Goal: Task Accomplishment & Management: Complete application form

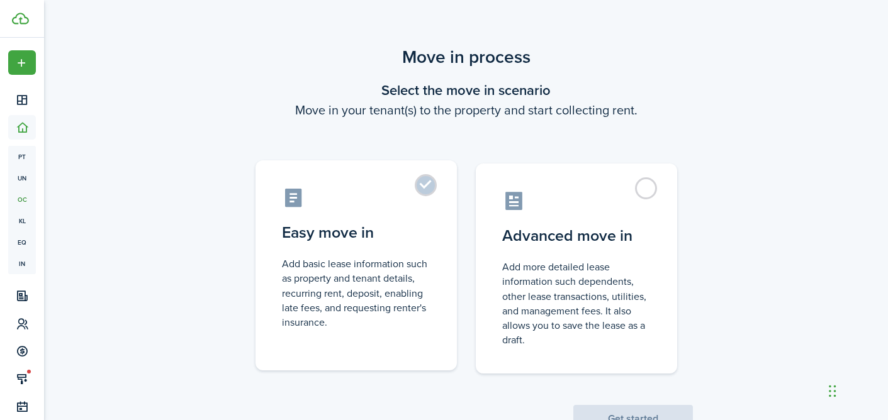
click at [432, 193] on label "Easy move in Add basic lease information such as property and tenant details, r…" at bounding box center [355, 265] width 201 height 210
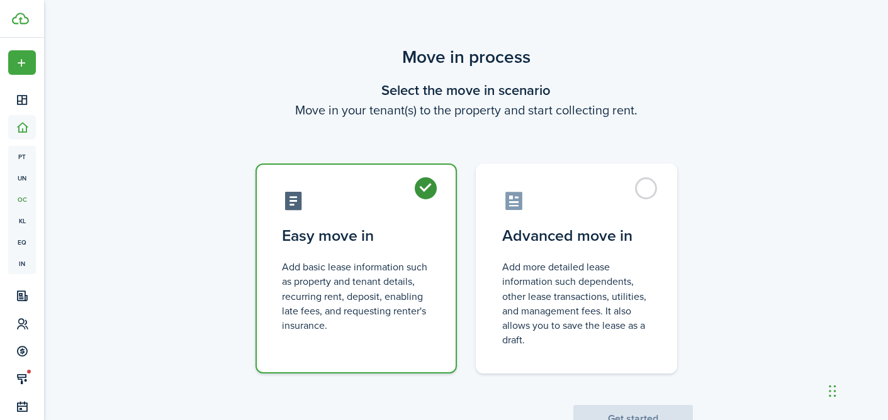
radio input "true"
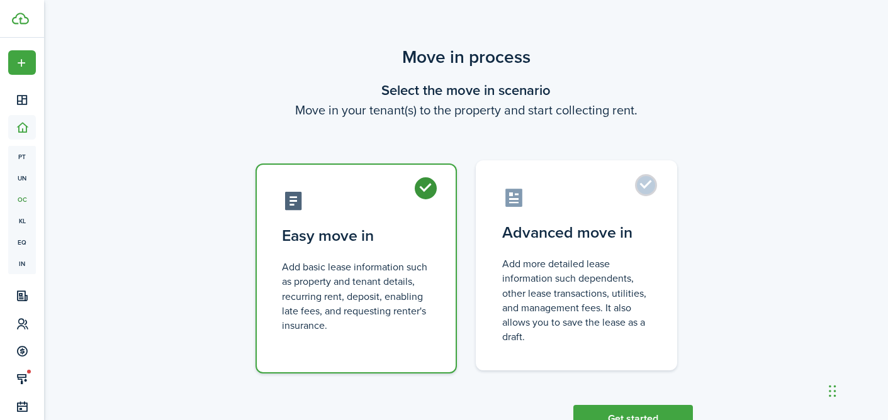
scroll to position [47, 0]
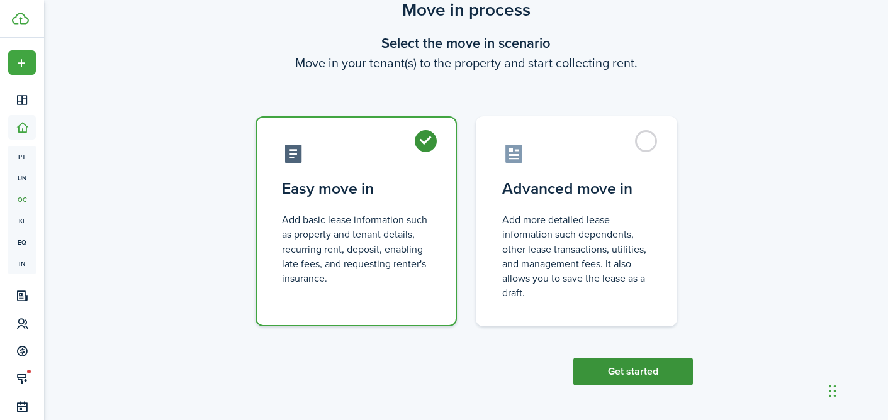
click at [602, 376] on button "Get started" at bounding box center [633, 372] width 120 height 28
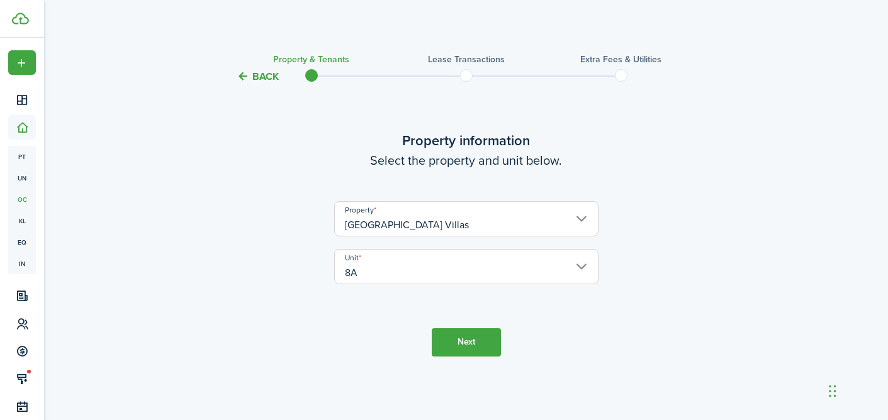
click at [447, 344] on button "Next" at bounding box center [466, 342] width 69 height 28
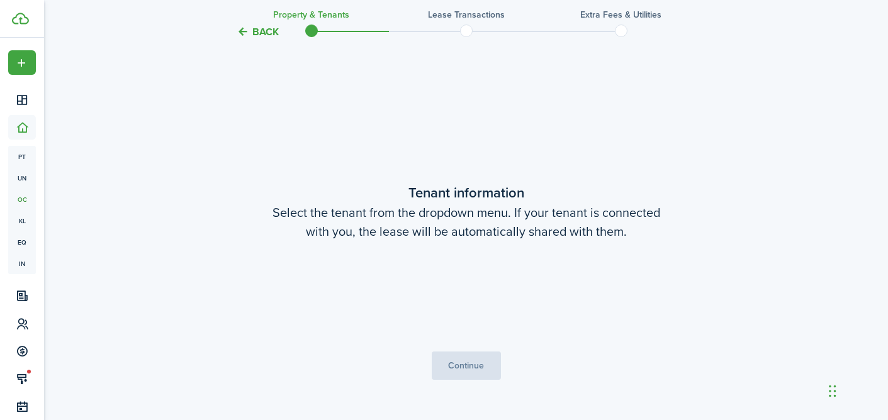
scroll to position [336, 0]
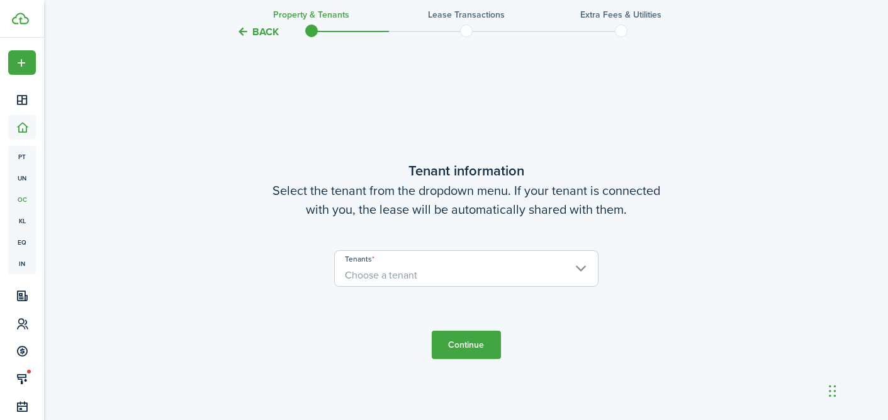
click at [409, 275] on span "Choose a tenant" at bounding box center [381, 275] width 72 height 14
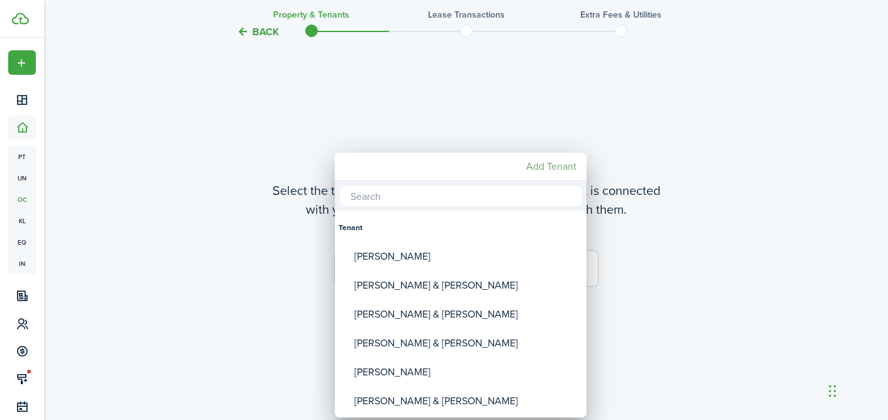
click at [546, 166] on mbsc-button "Add Tenant" at bounding box center [551, 166] width 60 height 23
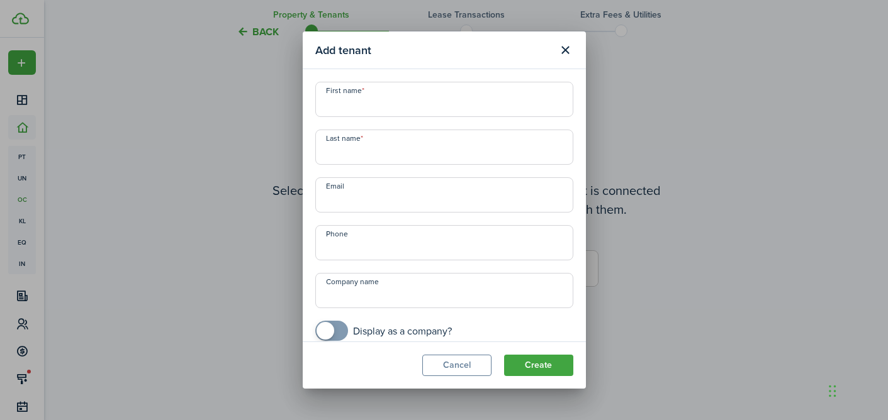
click at [334, 109] on input "First name" at bounding box center [444, 99] width 258 height 35
type input "[PERSON_NAME]"
click at [335, 205] on input "Email" at bounding box center [444, 194] width 258 height 35
click at [249, 123] on div "Add tenant First name [PERSON_NAME] Last name [PERSON_NAME] Email Phone Company…" at bounding box center [444, 210] width 888 height 420
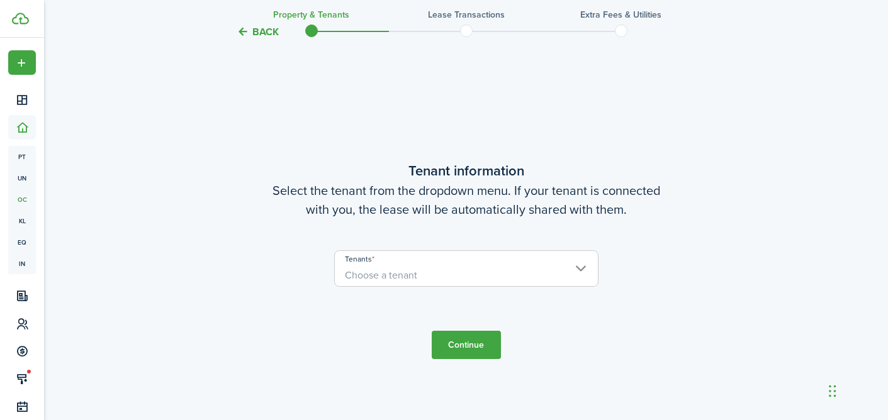
click at [383, 277] on span "Choose a tenant" at bounding box center [381, 275] width 72 height 14
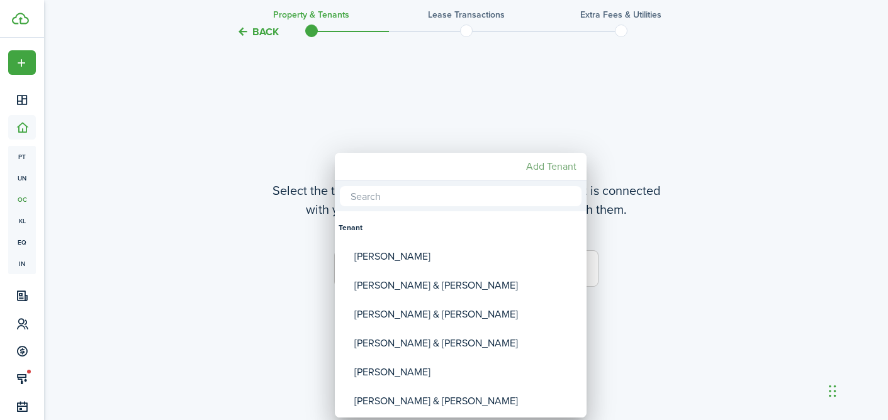
click at [541, 166] on mbsc-button "Add Tenant" at bounding box center [551, 166] width 60 height 23
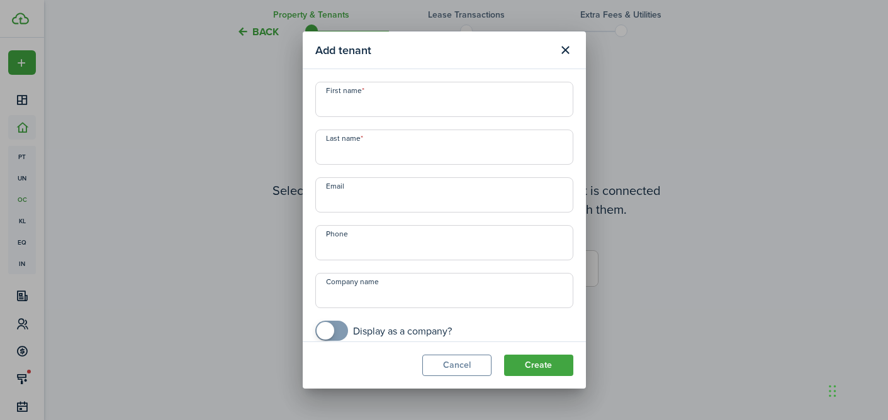
click at [343, 94] on input "First name" at bounding box center [444, 99] width 258 height 35
type input "[PERSON_NAME]"
click at [366, 150] on input "[PERSON_NAME]" at bounding box center [444, 147] width 258 height 35
type input "S"
type input "[PERSON_NAME]"
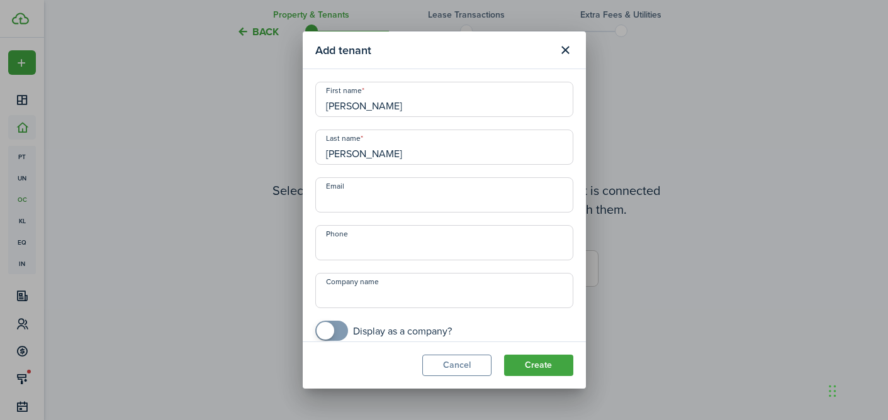
paste input "[EMAIL_ADDRESS][DOMAIN_NAME]"
type input "[EMAIL_ADDRESS][DOMAIN_NAME]"
click at [338, 243] on input "Phone" at bounding box center [444, 242] width 258 height 35
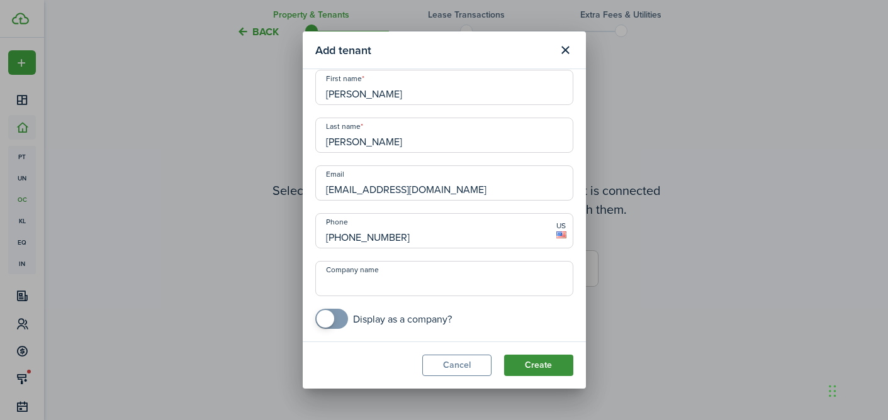
type input "[PHONE_NUMBER]"
click at [537, 363] on button "Create" at bounding box center [538, 365] width 69 height 21
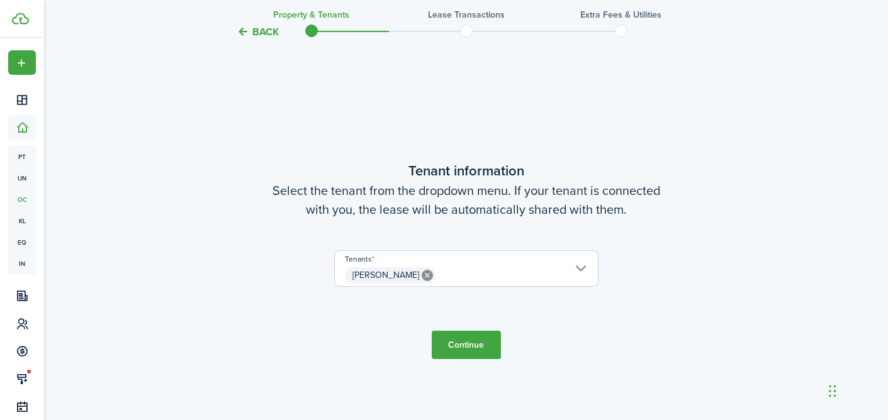
click at [481, 351] on button "Continue" at bounding box center [466, 345] width 69 height 28
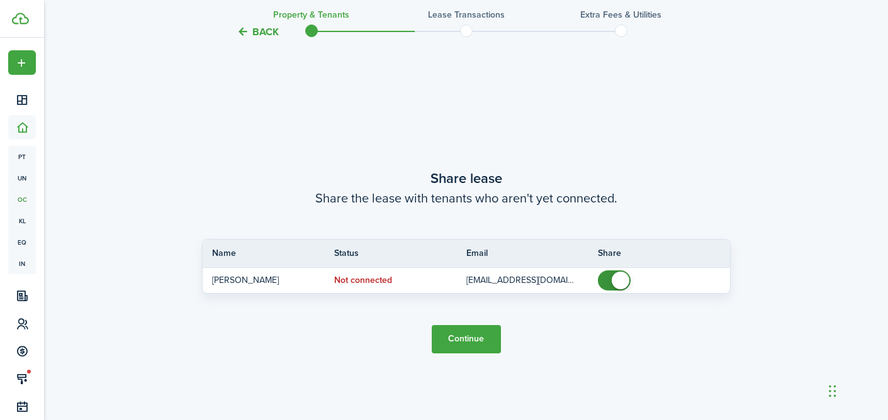
scroll to position [756, 0]
click at [475, 342] on button "Continue" at bounding box center [466, 339] width 69 height 28
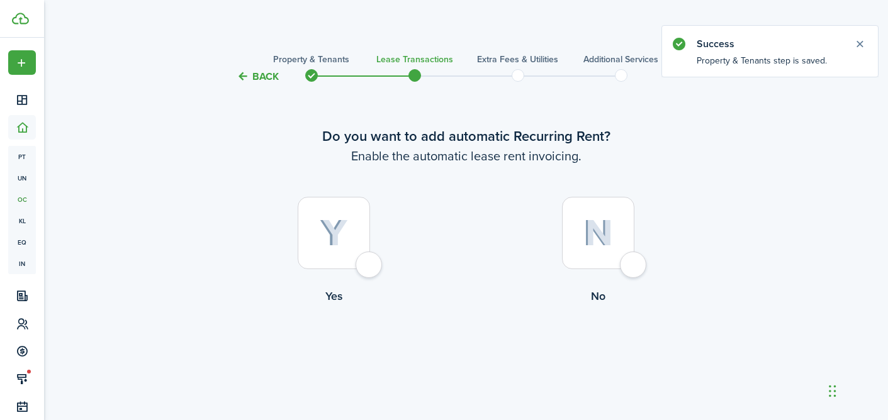
click at [306, 231] on div at bounding box center [334, 233] width 72 height 72
radio input "true"
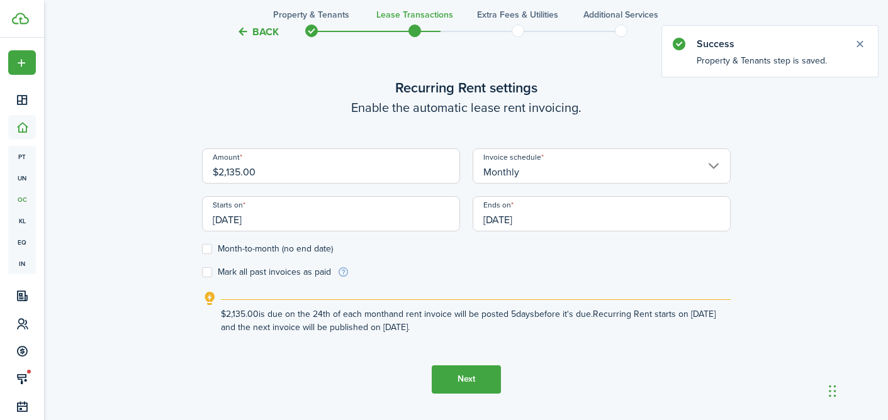
scroll to position [376, 0]
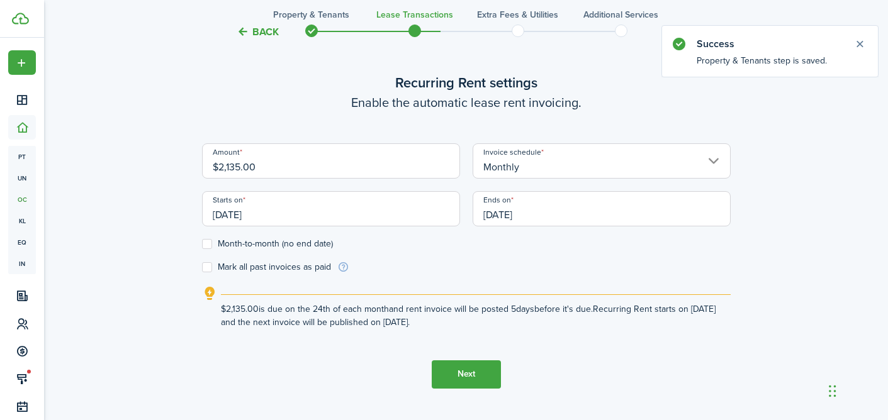
click at [242, 213] on input "[DATE]" at bounding box center [331, 208] width 258 height 35
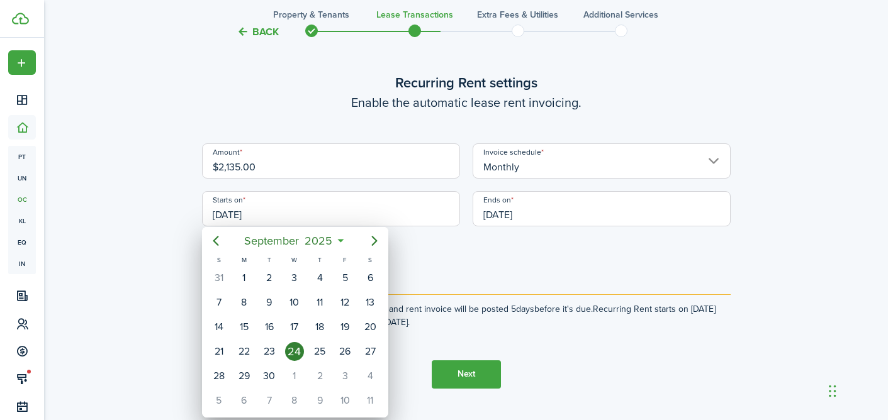
click at [425, 291] on div at bounding box center [443, 210] width 1089 height 622
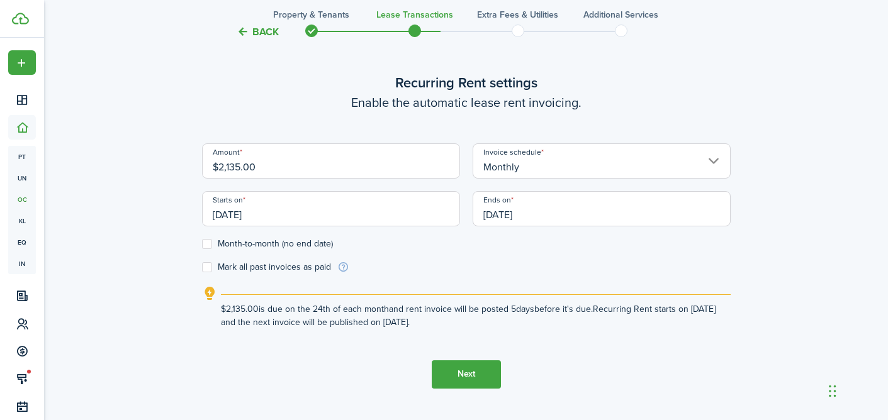
click at [258, 215] on input "[DATE]" at bounding box center [331, 208] width 258 height 35
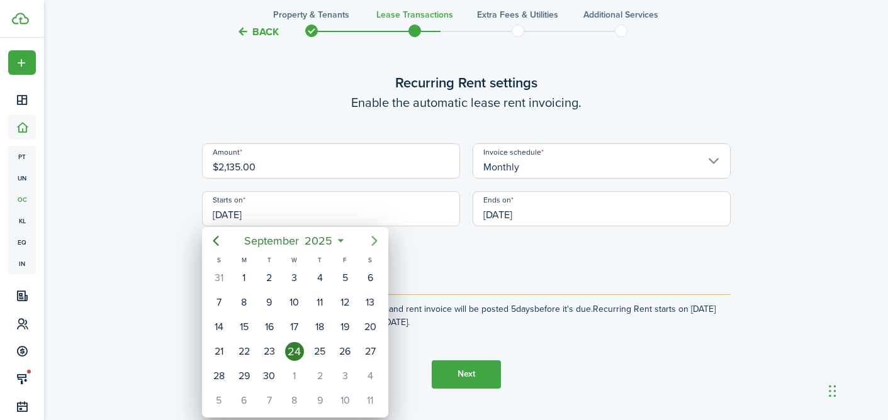
click at [368, 242] on icon "Next page" at bounding box center [374, 240] width 15 height 15
click at [299, 280] on div "1" at bounding box center [294, 278] width 19 height 19
type input "[DATE]"
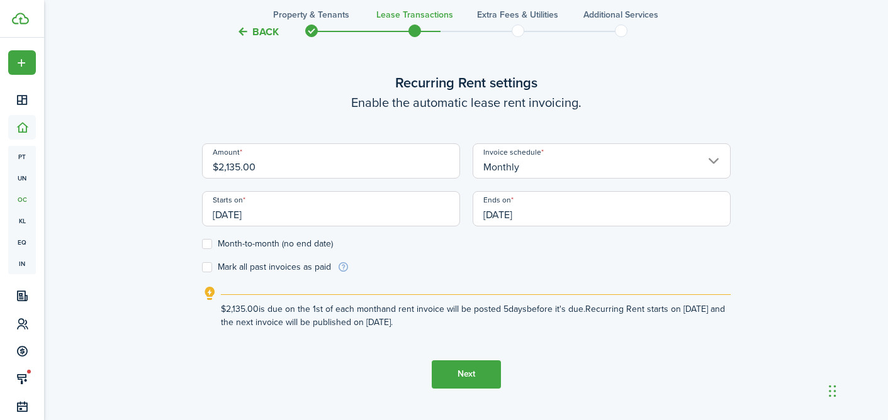
click at [235, 216] on input "[DATE]" at bounding box center [331, 208] width 258 height 35
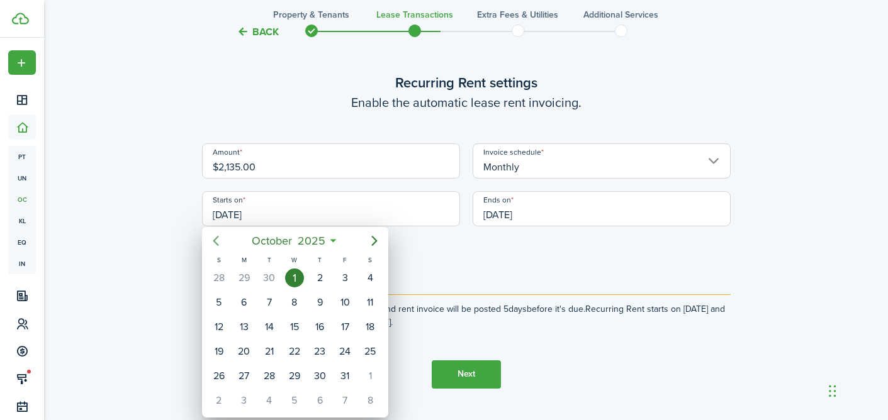
click at [214, 242] on icon "Previous page" at bounding box center [216, 241] width 6 height 10
click at [291, 376] on div "1" at bounding box center [294, 376] width 19 height 19
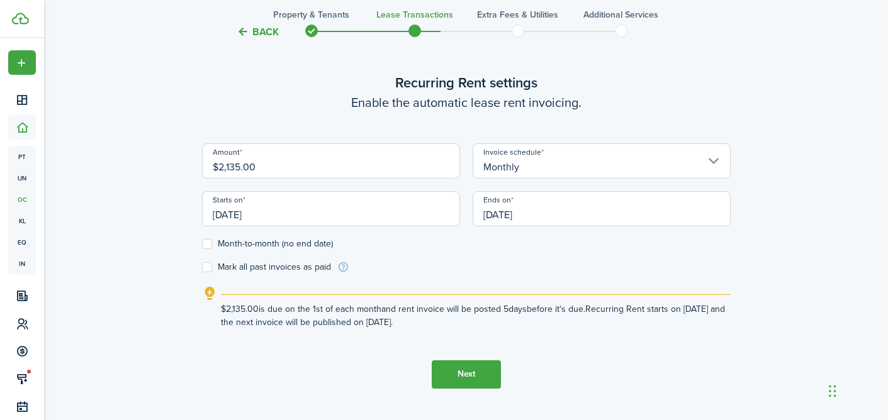
scroll to position [0, 0]
click at [240, 214] on input "[DATE]" at bounding box center [331, 208] width 258 height 35
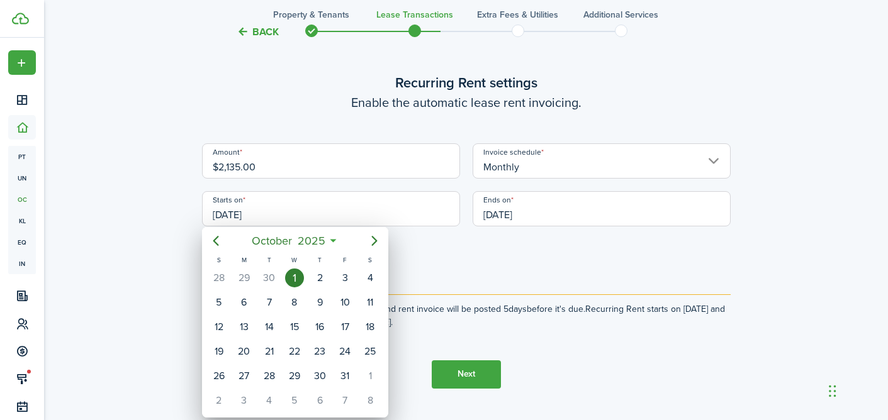
click at [436, 256] on div at bounding box center [443, 210] width 1089 height 622
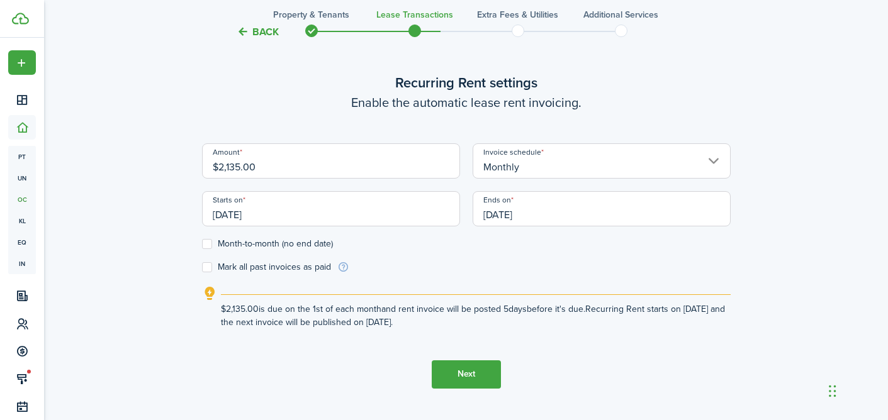
click at [504, 212] on input "[DATE]" at bounding box center [602, 208] width 258 height 35
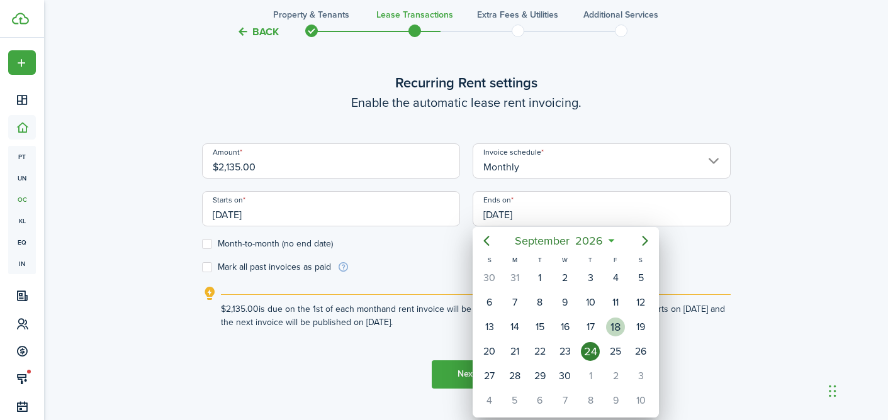
click at [617, 323] on div "18" at bounding box center [615, 327] width 19 height 19
type input "[DATE]"
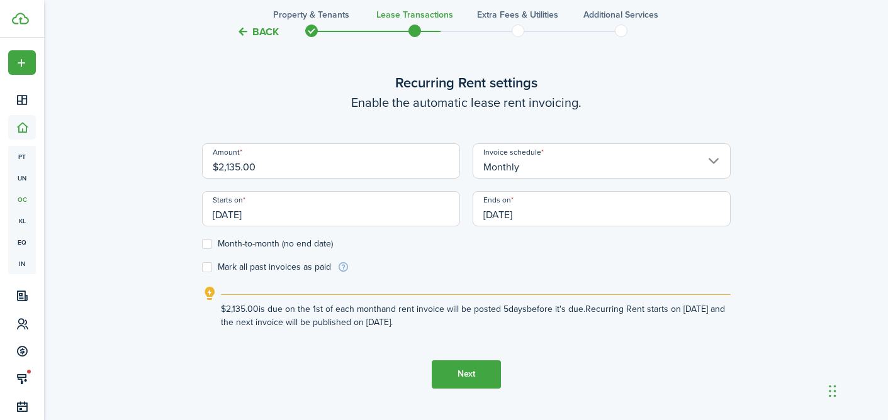
scroll to position [381, 0]
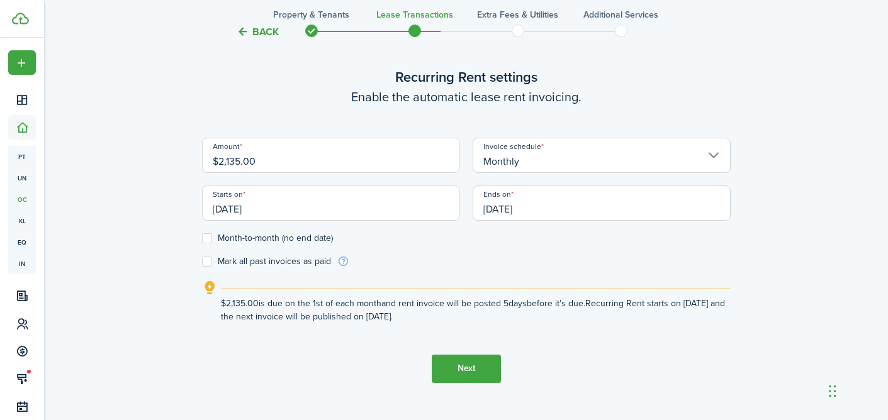
click at [478, 360] on button "Next" at bounding box center [466, 369] width 69 height 28
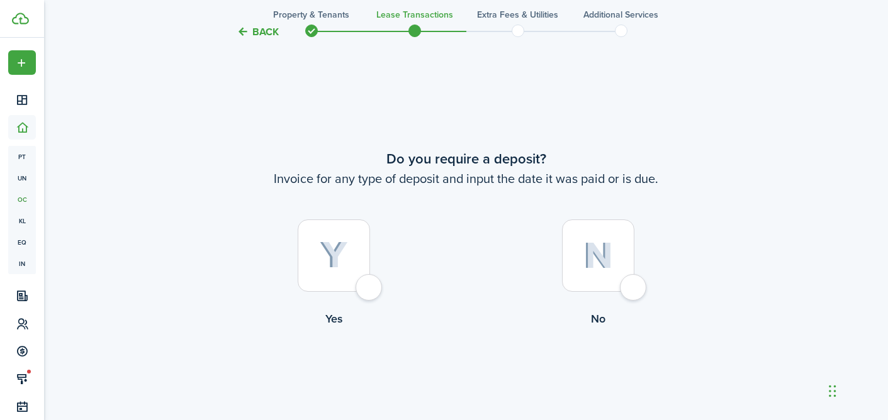
scroll to position [766, 0]
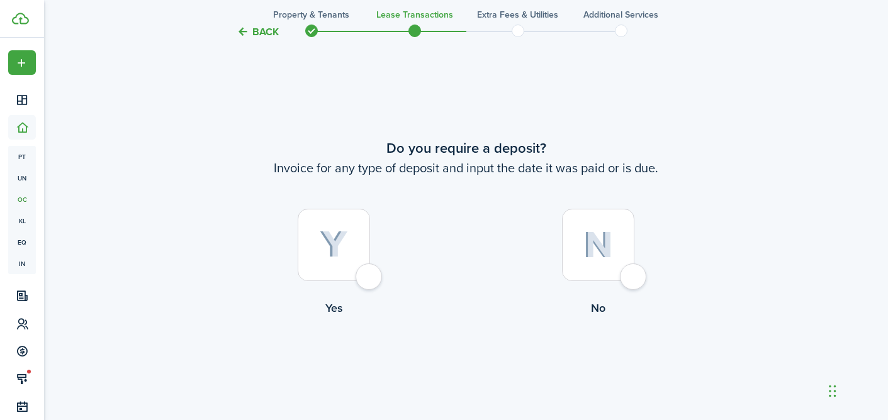
click at [341, 249] on img at bounding box center [334, 245] width 28 height 28
radio input "true"
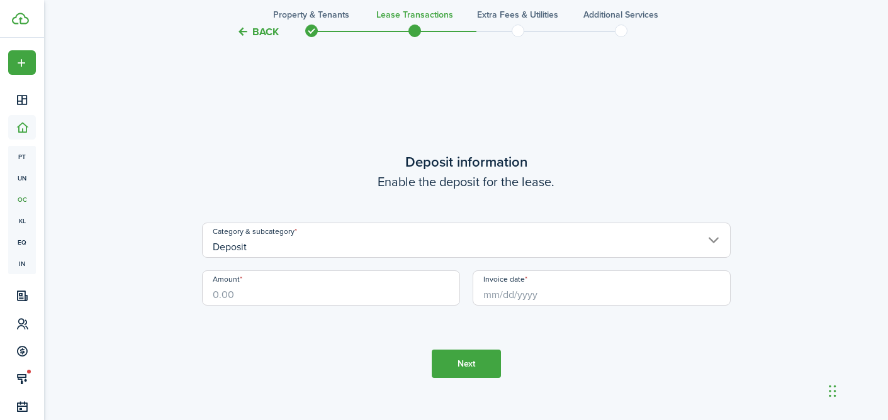
scroll to position [1187, 0]
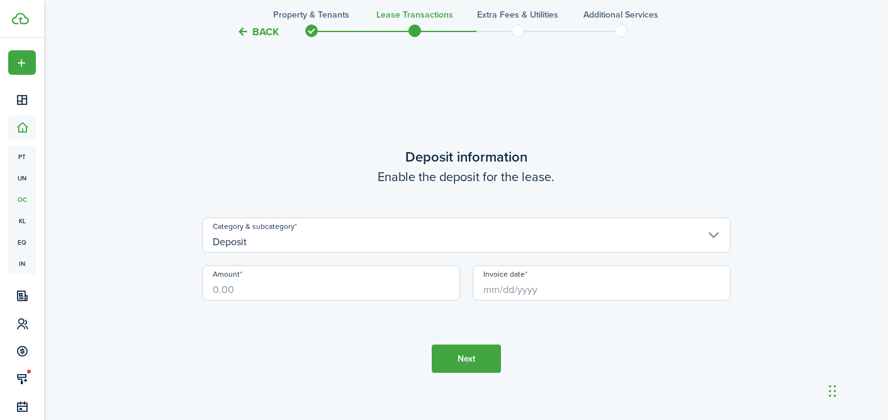
click at [254, 288] on input "Amount" at bounding box center [331, 283] width 258 height 35
type input "$2,100.00"
click at [515, 296] on input "Invoice date" at bounding box center [602, 283] width 258 height 35
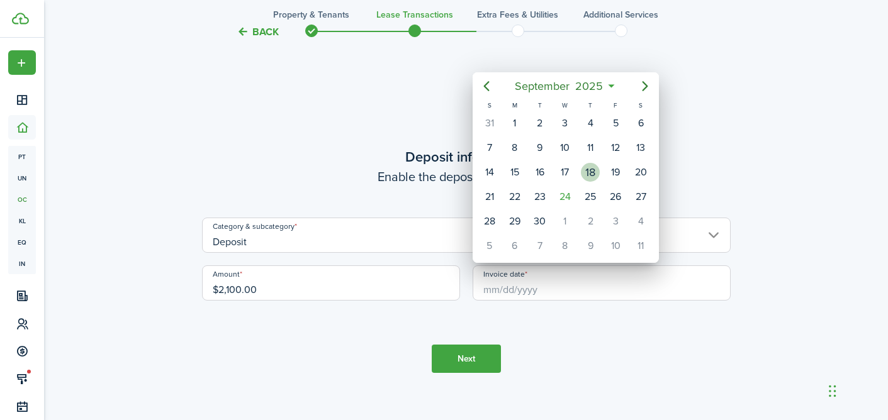
click at [590, 174] on div "18" at bounding box center [590, 172] width 19 height 19
type input "[DATE]"
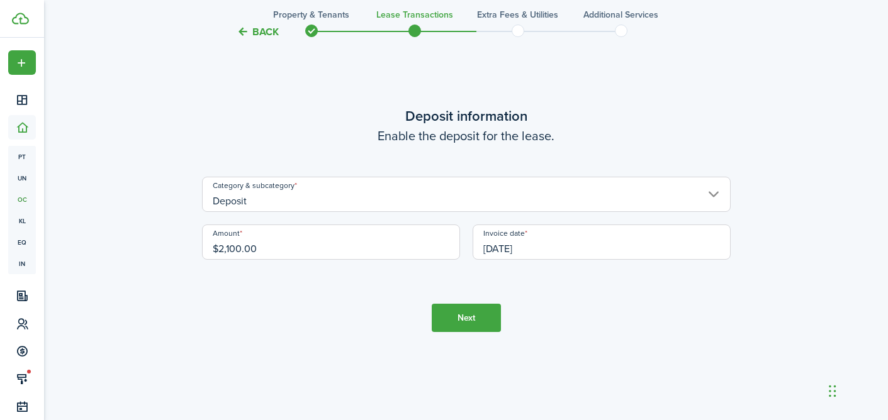
scroll to position [1228, 0]
click at [469, 323] on button "Next" at bounding box center [466, 317] width 69 height 28
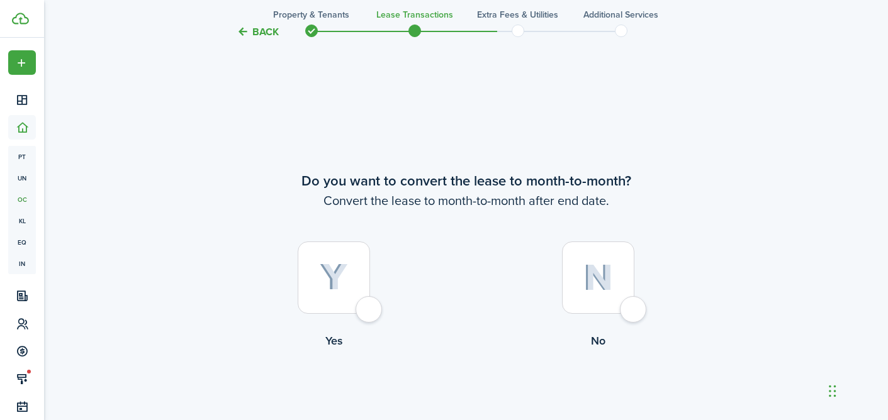
scroll to position [1607, 0]
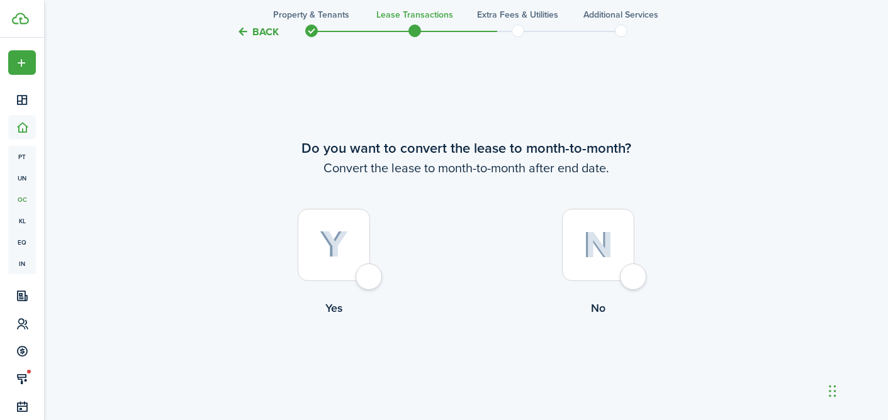
click at [581, 257] on div at bounding box center [598, 245] width 72 height 72
radio input "true"
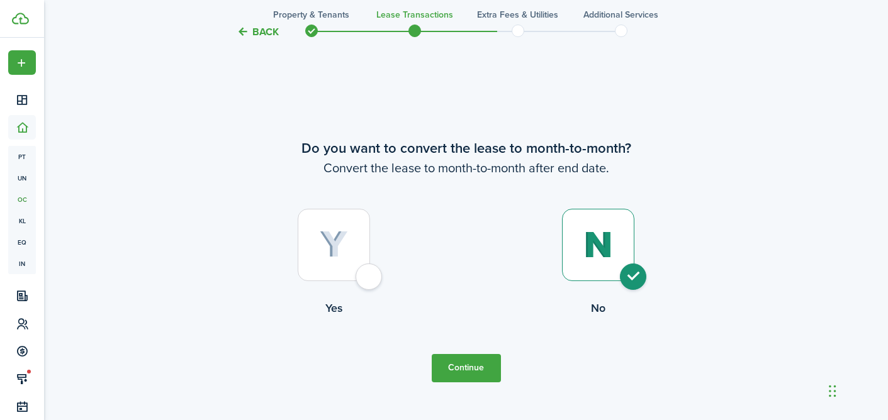
click at [464, 365] on button "Continue" at bounding box center [466, 368] width 69 height 28
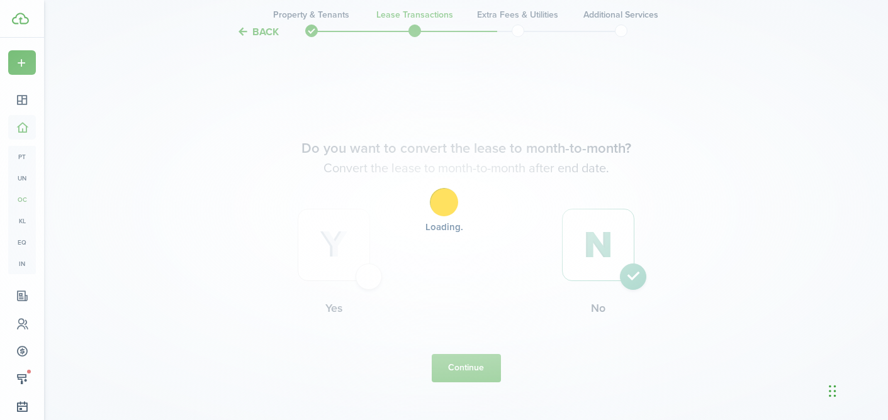
scroll to position [0, 0]
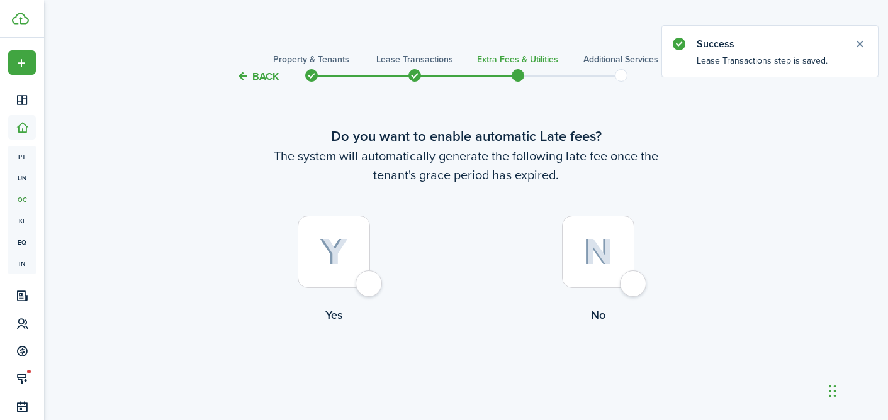
click at [603, 259] on img at bounding box center [598, 252] width 30 height 27
radio input "true"
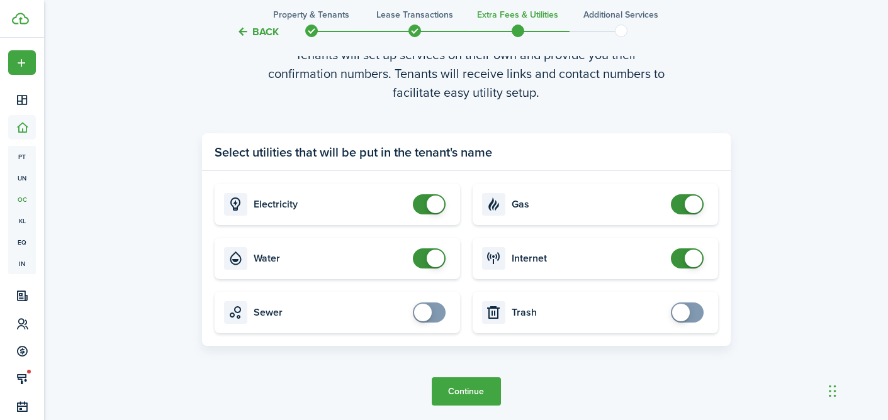
scroll to position [413, 0]
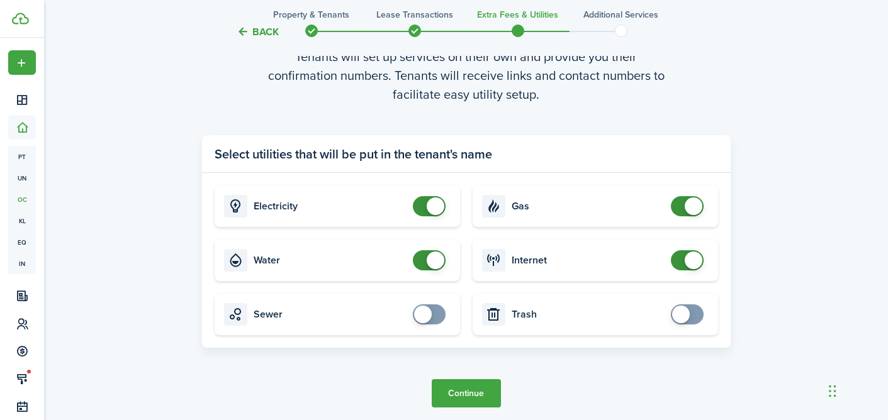
checkbox input "false"
click at [429, 258] on span at bounding box center [436, 261] width 18 height 18
click at [693, 263] on span at bounding box center [694, 261] width 18 height 18
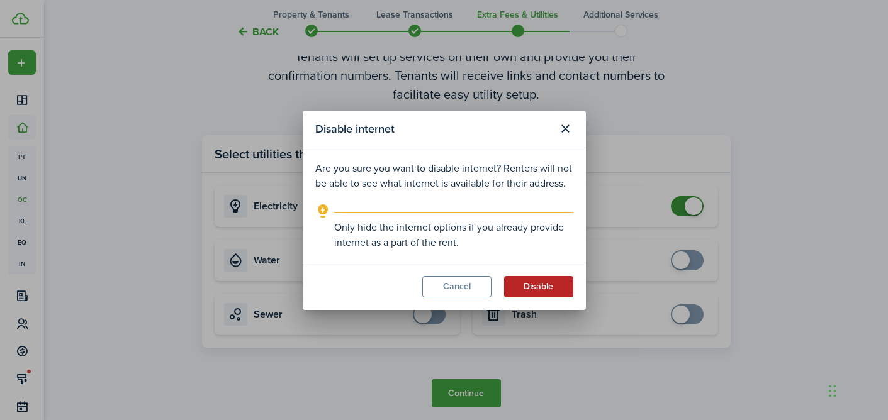
click at [529, 291] on button "Disable" at bounding box center [538, 286] width 69 height 21
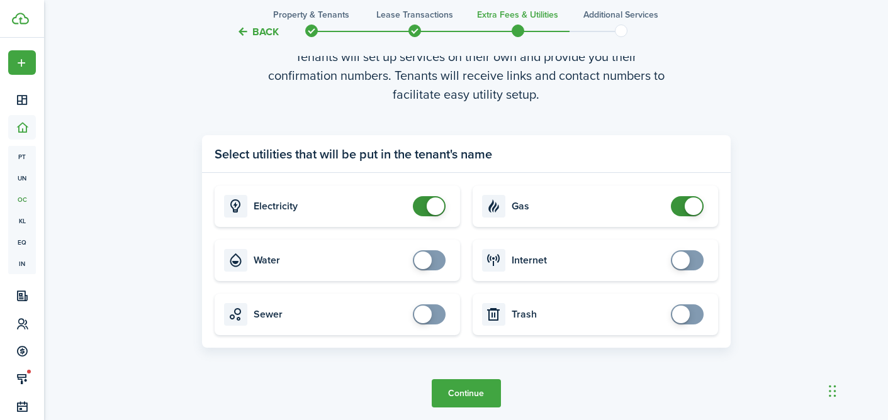
checkbox input "true"
click at [673, 260] on span at bounding box center [681, 261] width 18 height 18
checkbox input "false"
click at [688, 202] on span at bounding box center [694, 207] width 18 height 18
click at [473, 391] on button "Continue" at bounding box center [466, 393] width 69 height 28
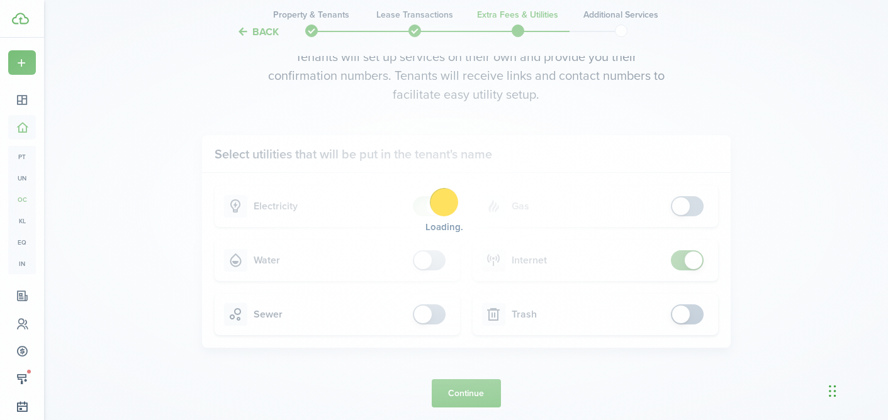
scroll to position [0, 0]
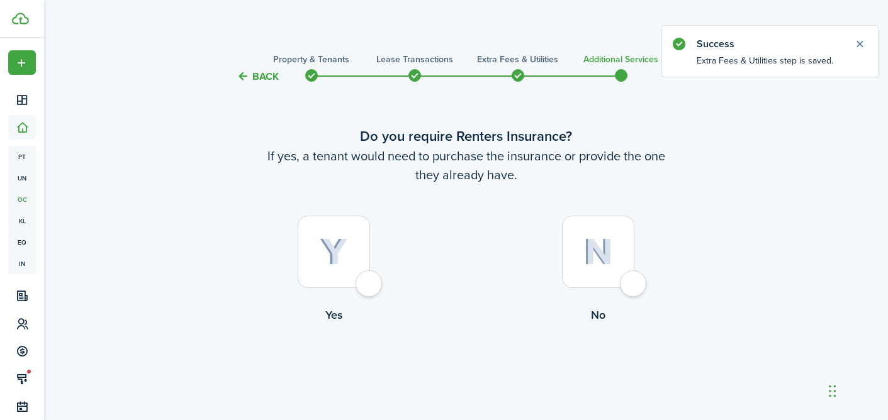
click at [596, 252] on img at bounding box center [598, 252] width 30 height 27
radio input "true"
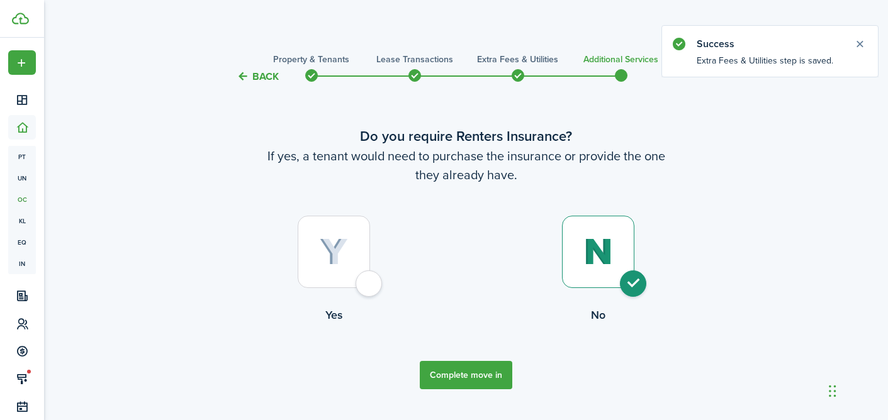
click at [461, 368] on button "Complete move in" at bounding box center [466, 375] width 93 height 28
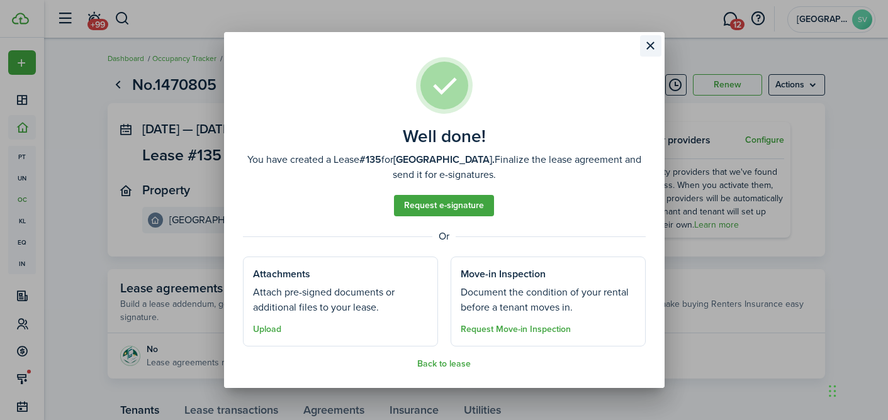
click at [654, 42] on button "Close modal" at bounding box center [650, 45] width 21 height 21
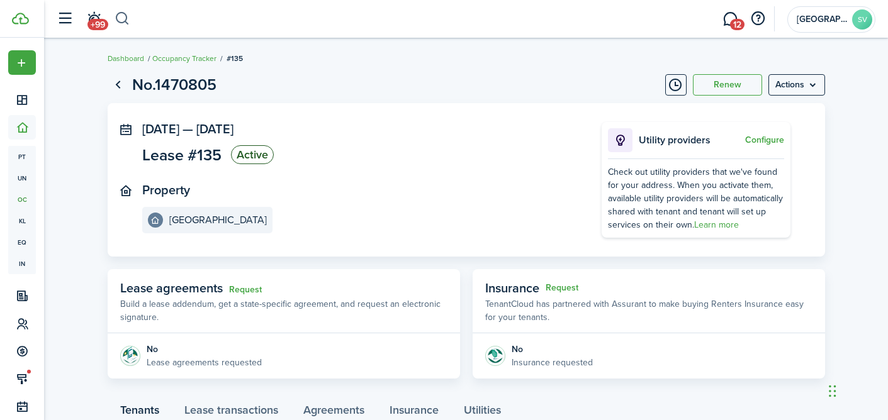
click at [123, 19] on button "button" at bounding box center [123, 18] width 16 height 21
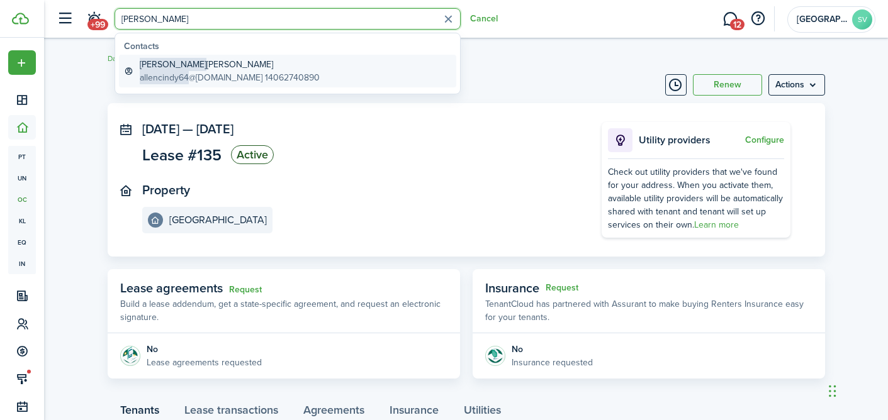
type input "[PERSON_NAME]"
click at [174, 71] on span "allencindy64" at bounding box center [164, 77] width 49 height 13
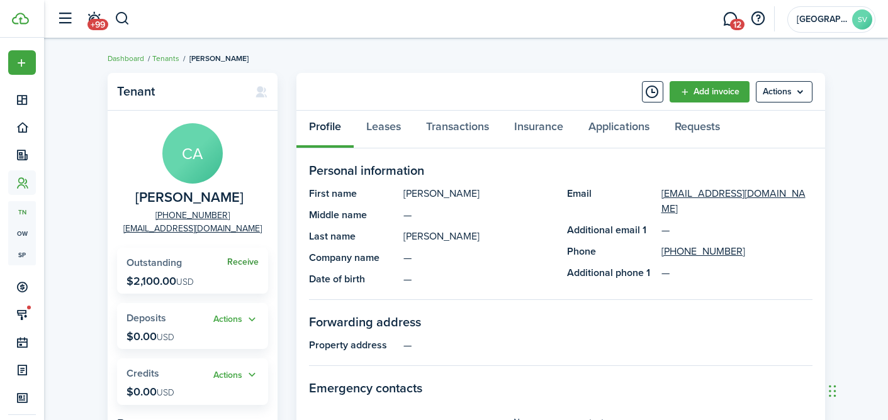
click at [241, 262] on link "Receive" at bounding box center [242, 262] width 31 height 10
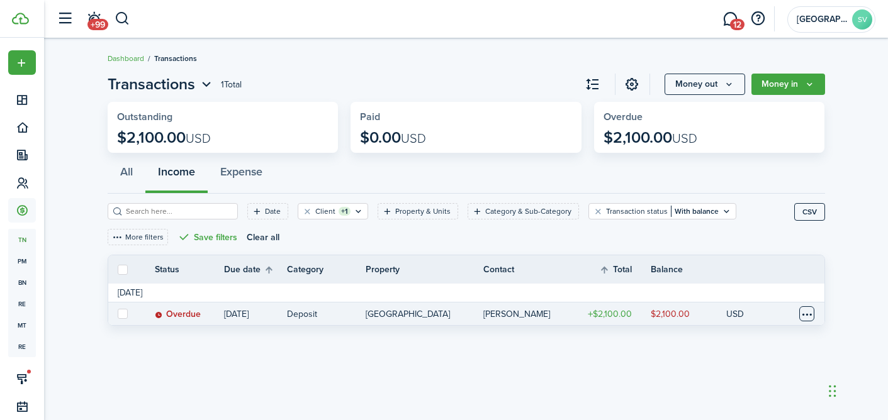
click at [803, 315] on table-menu-btn-icon at bounding box center [806, 313] width 15 height 15
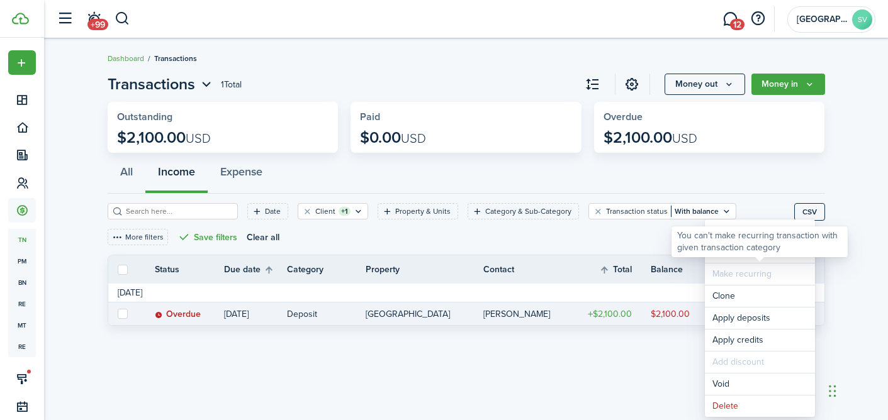
click at [726, 264] on span "Make recurring" at bounding box center [760, 274] width 110 height 21
click at [799, 266] on span "Make recurring" at bounding box center [760, 274] width 110 height 21
click at [756, 252] on link "Mark as paid" at bounding box center [760, 252] width 110 height 21
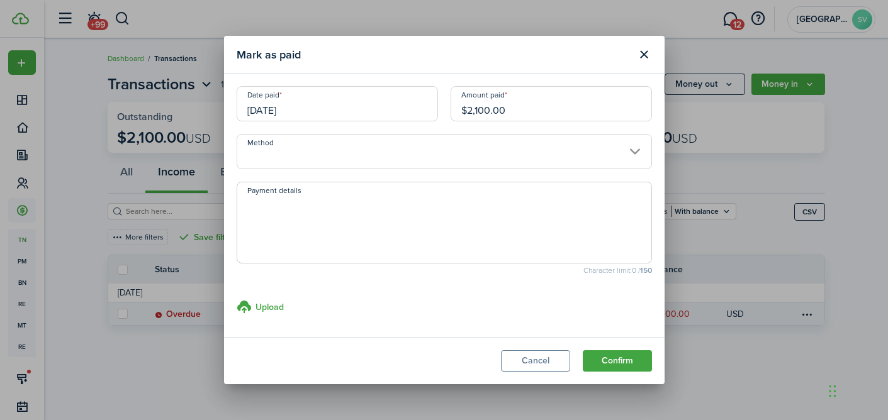
click at [293, 150] on input "Method" at bounding box center [444, 151] width 415 height 35
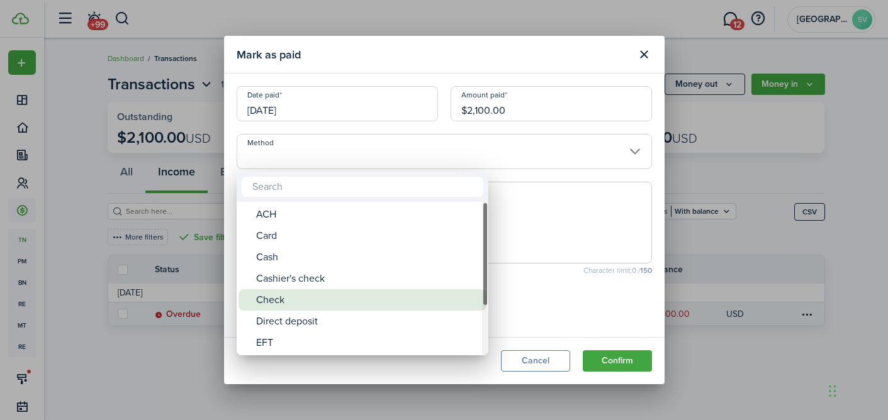
click at [281, 305] on div "Check" at bounding box center [367, 299] width 223 height 21
type input "Check"
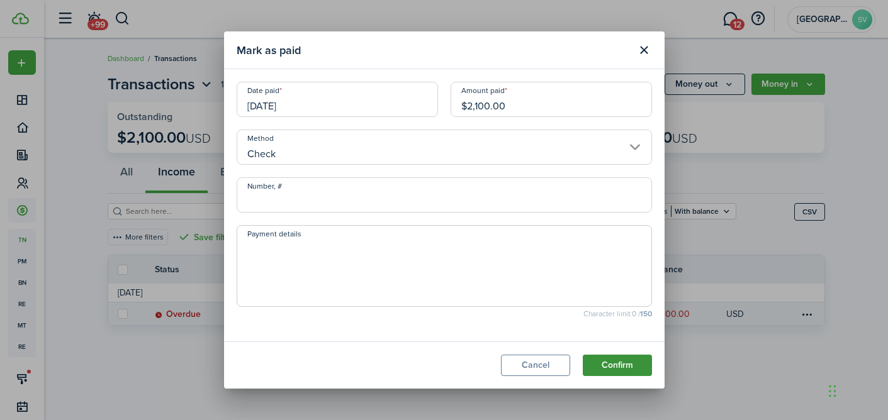
click at [610, 364] on button "Confirm" at bounding box center [617, 365] width 69 height 21
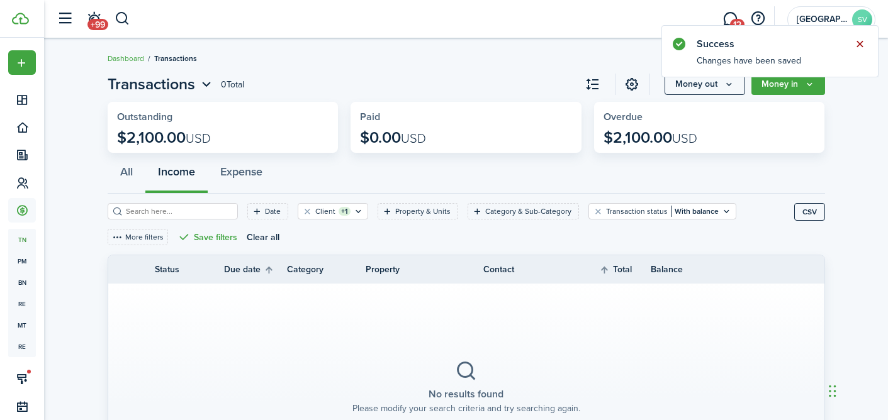
click at [863, 40] on button "Close notify" at bounding box center [860, 44] width 18 height 18
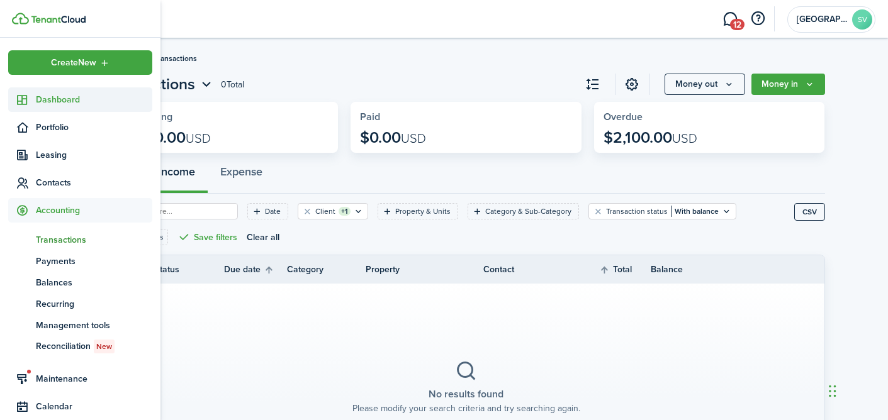
click at [55, 99] on span "Dashboard" at bounding box center [94, 99] width 116 height 13
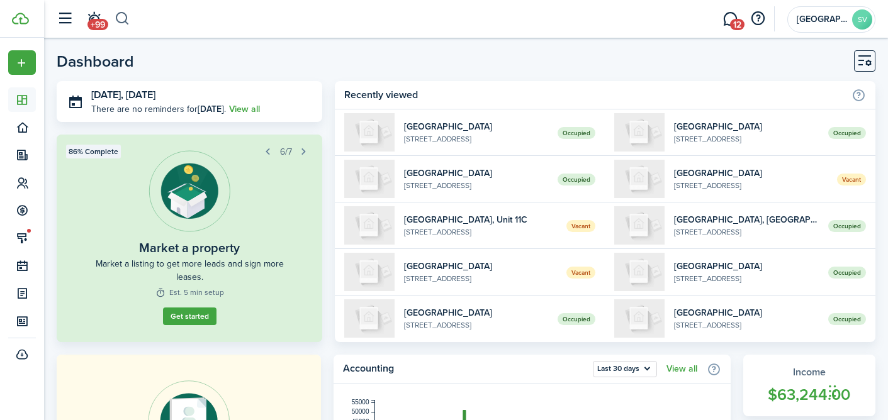
click at [126, 18] on button "button" at bounding box center [123, 18] width 16 height 21
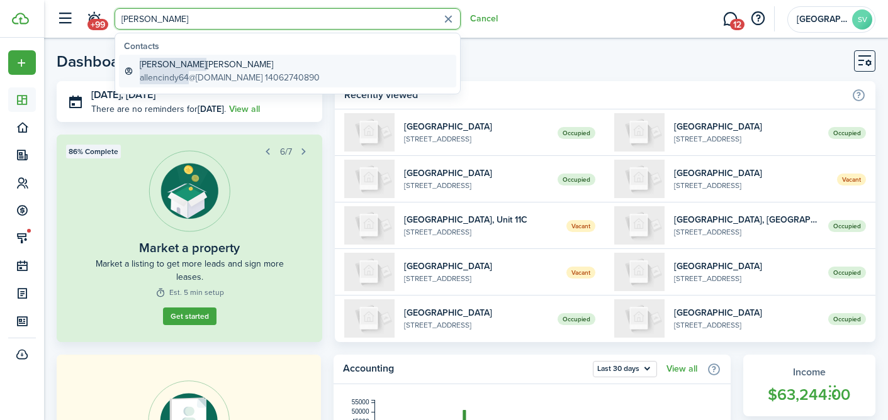
type input "[PERSON_NAME]"
click at [177, 69] on global-search-item-title "[PERSON_NAME]" at bounding box center [230, 64] width 180 height 13
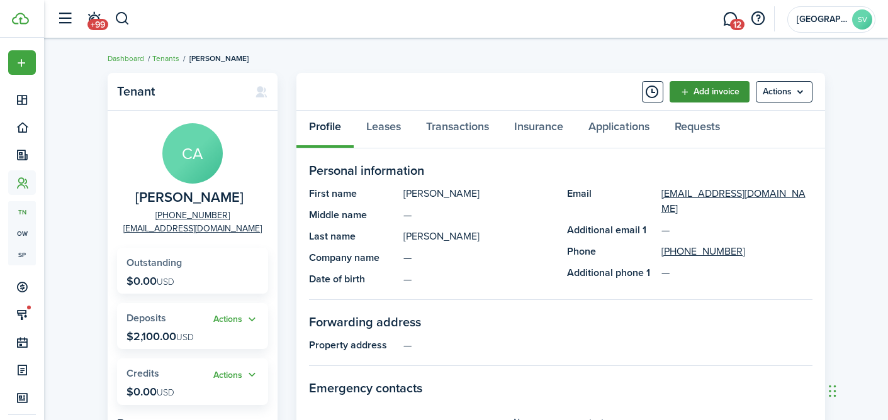
click at [714, 94] on link "Add invoice" at bounding box center [710, 91] width 80 height 21
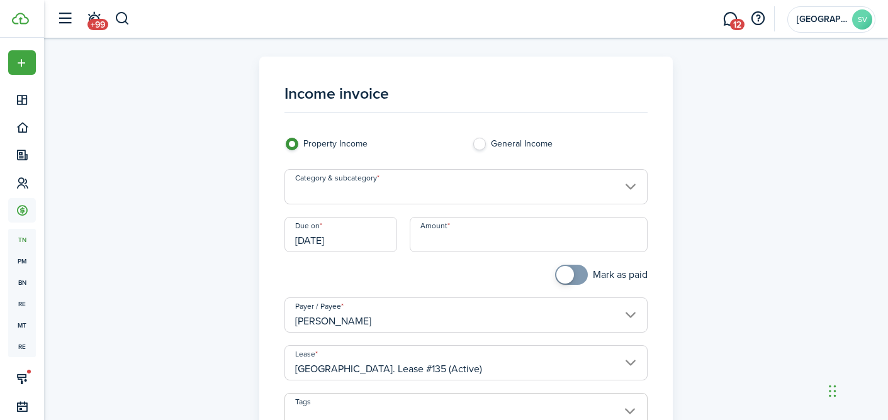
click at [337, 193] on input "Category & subcategory" at bounding box center [465, 186] width 363 height 35
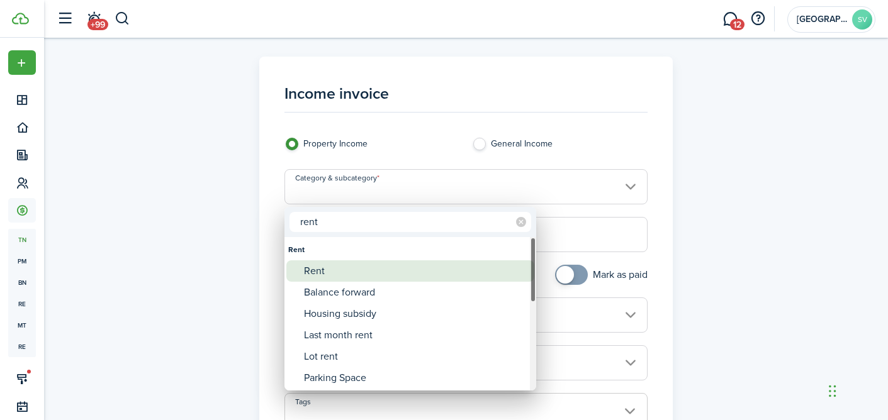
type input "rent"
click at [335, 274] on div "Rent" at bounding box center [415, 271] width 223 height 21
type input "Rent"
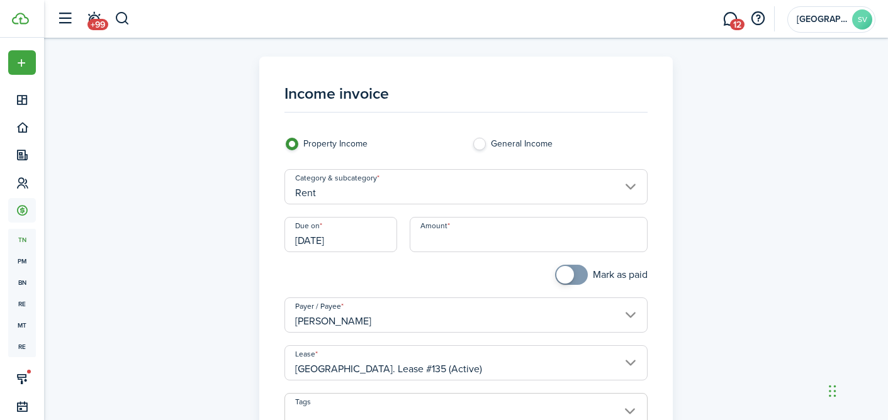
scroll to position [33, 0]
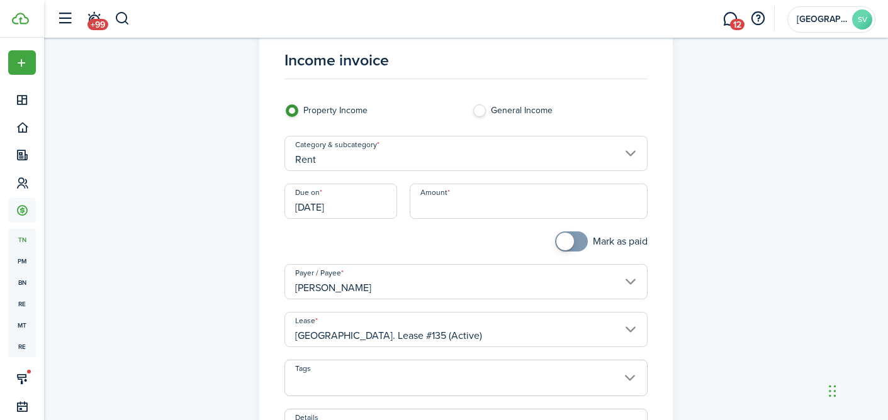
click at [318, 204] on input "[DATE]" at bounding box center [340, 201] width 113 height 35
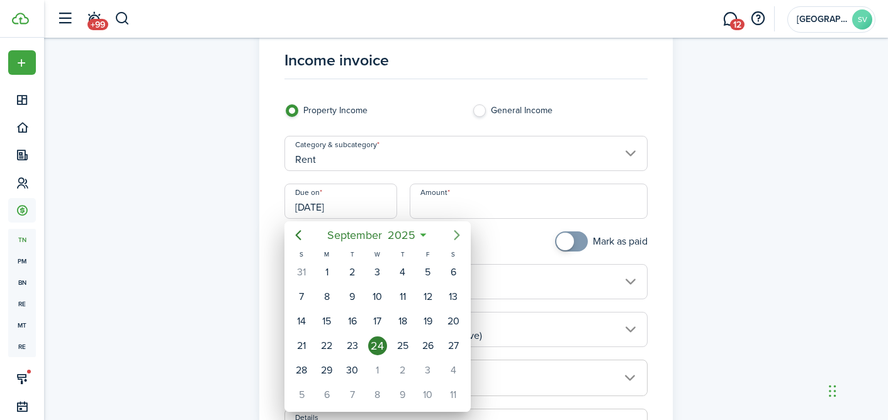
click at [453, 234] on icon "Next page" at bounding box center [456, 235] width 15 height 15
click at [445, 274] on div "4" at bounding box center [453, 272] width 19 height 19
type input "[DATE]"
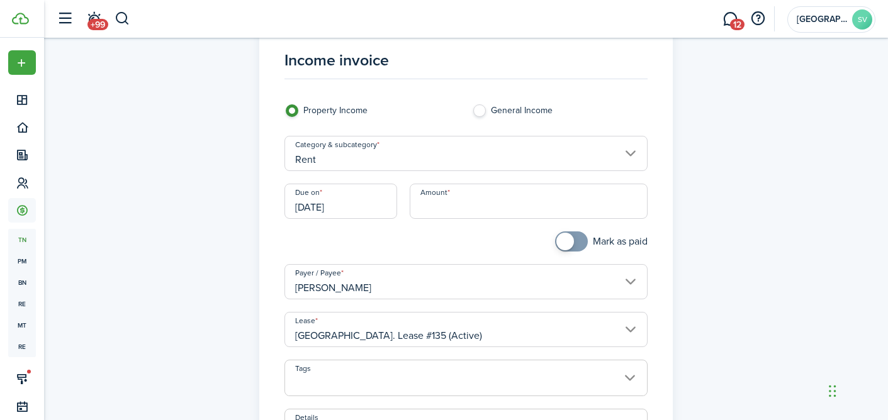
click at [434, 213] on input "Amount" at bounding box center [529, 201] width 238 height 35
click at [368, 245] on div at bounding box center [372, 248] width 188 height 33
type input "$2,135.00"
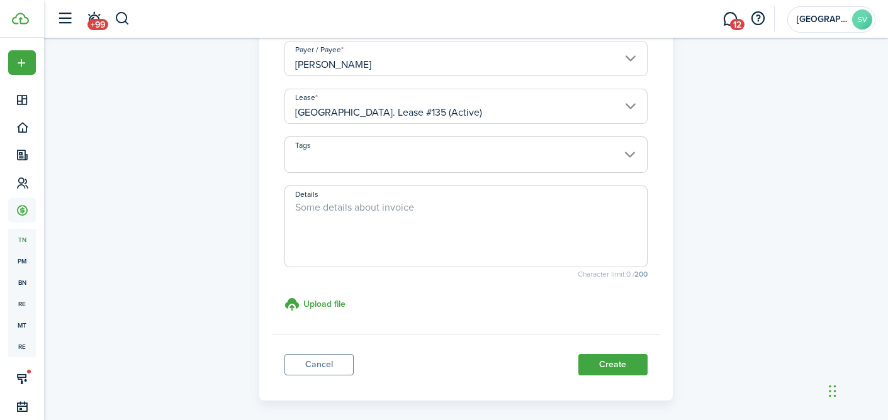
scroll to position [310, 0]
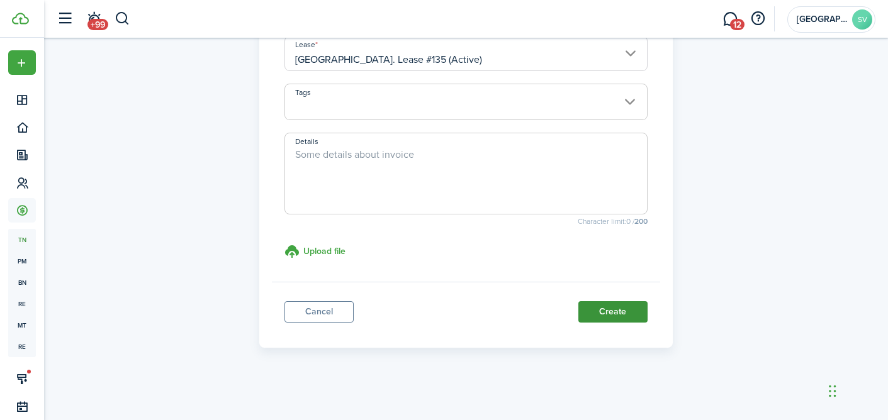
click at [620, 312] on button "Create" at bounding box center [612, 311] width 69 height 21
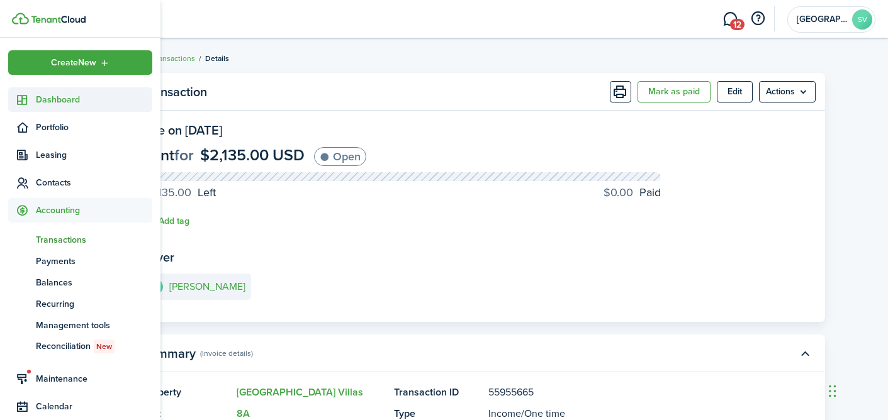
click at [35, 103] on sidebar-link-icon at bounding box center [22, 99] width 28 height 13
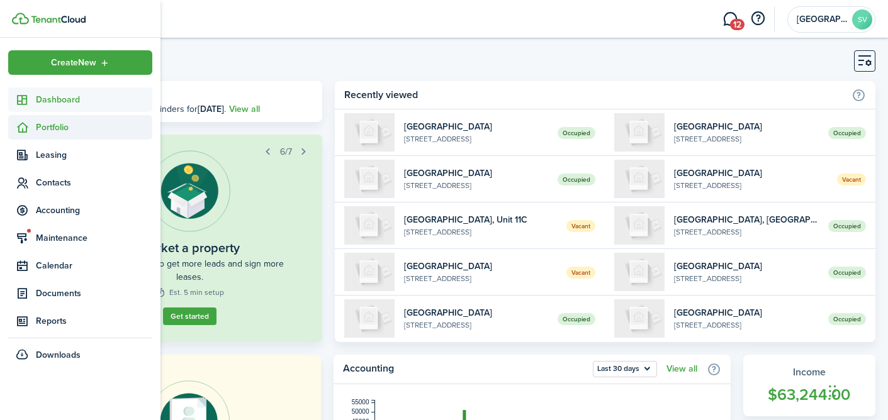
click at [51, 132] on span "Portfolio" at bounding box center [94, 127] width 116 height 13
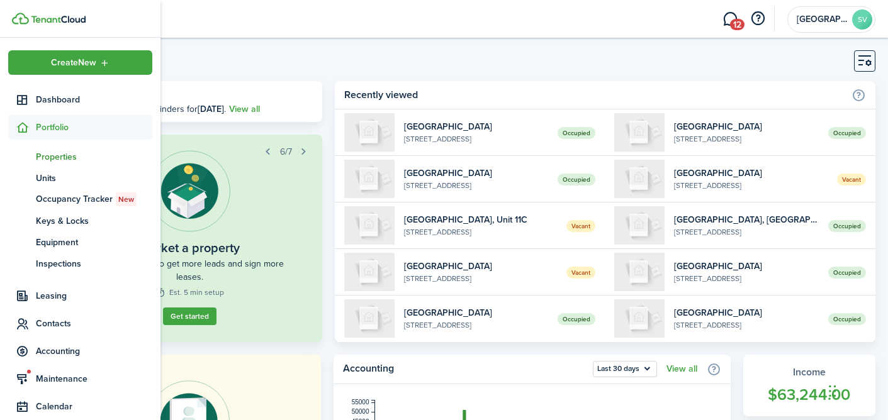
click at [54, 155] on span "Properties" at bounding box center [94, 156] width 116 height 13
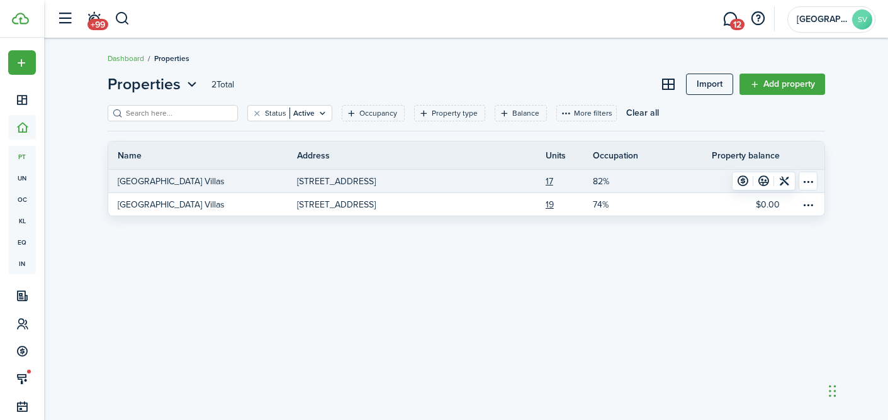
click at [335, 184] on p "[STREET_ADDRESS]" at bounding box center [336, 181] width 79 height 13
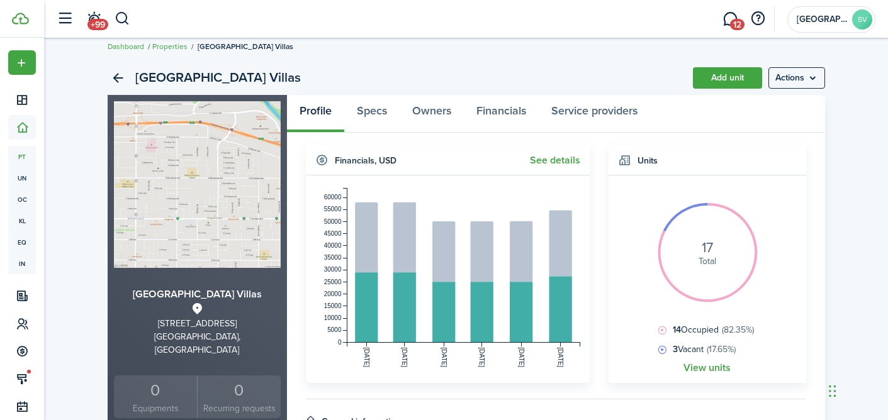
scroll to position [13, 0]
click at [722, 72] on link "Add unit" at bounding box center [727, 77] width 69 height 21
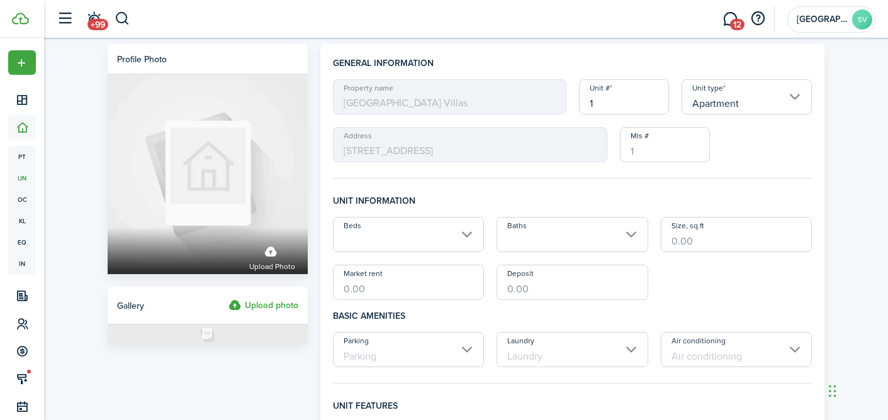
click at [598, 100] on input "1" at bounding box center [624, 96] width 90 height 35
type input "11A"
click at [733, 93] on input "Apartment" at bounding box center [747, 96] width 131 height 35
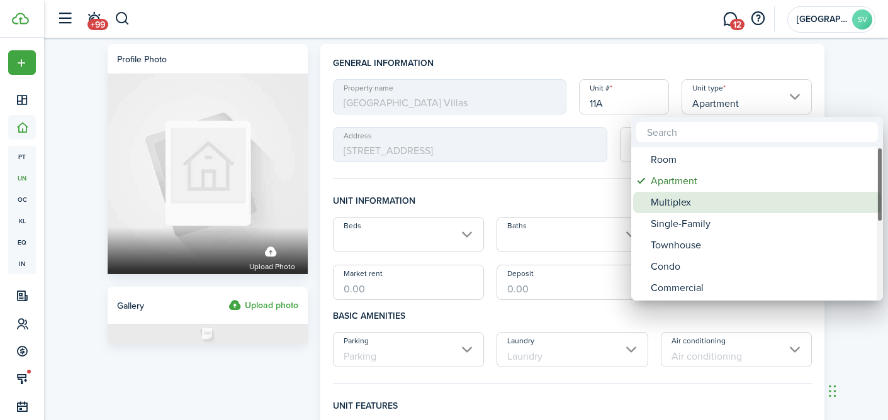
click at [690, 206] on div "Multiplex" at bounding box center [762, 202] width 223 height 21
type input "Multiplex"
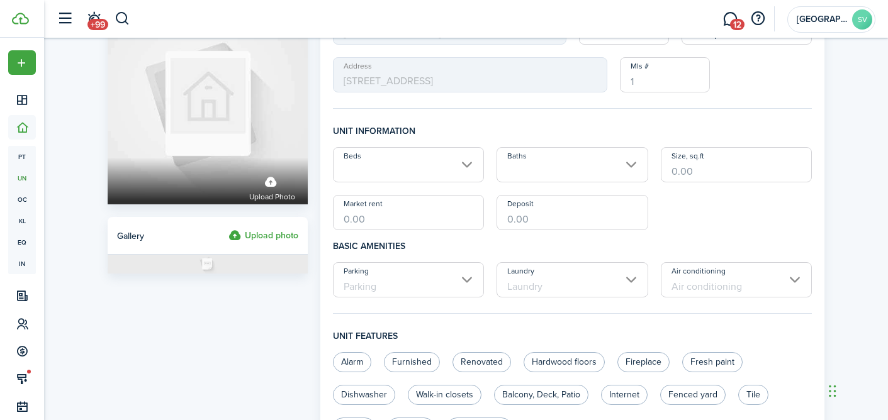
scroll to position [72, 0]
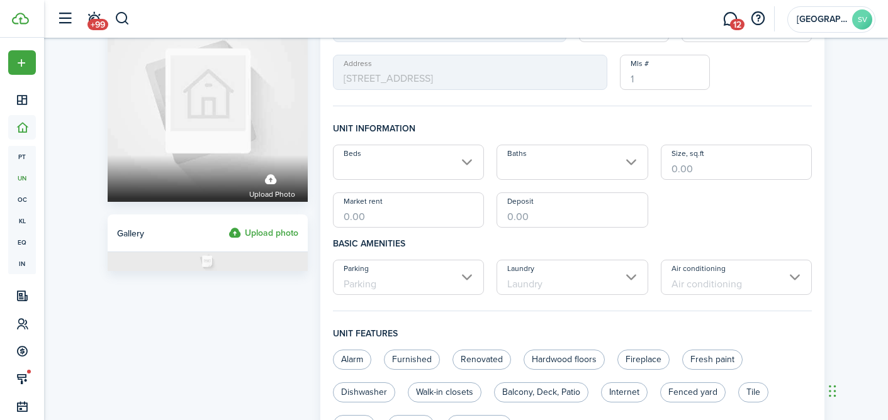
click at [454, 162] on input "Beds" at bounding box center [409, 162] width 152 height 35
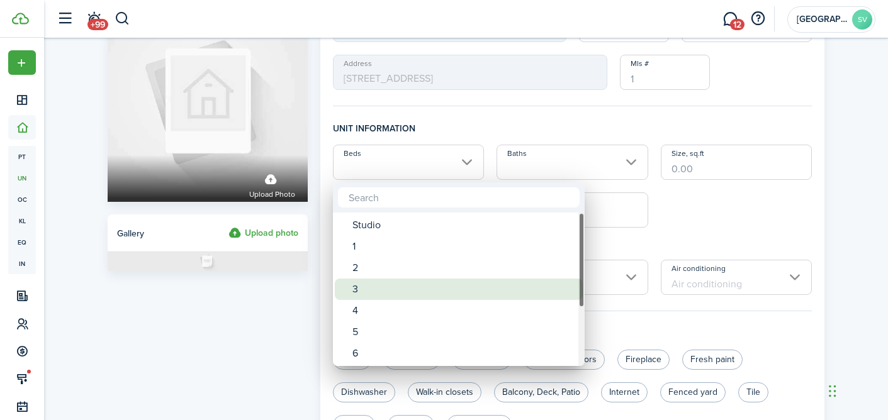
click at [378, 287] on div "3" at bounding box center [463, 289] width 223 height 21
type input "3"
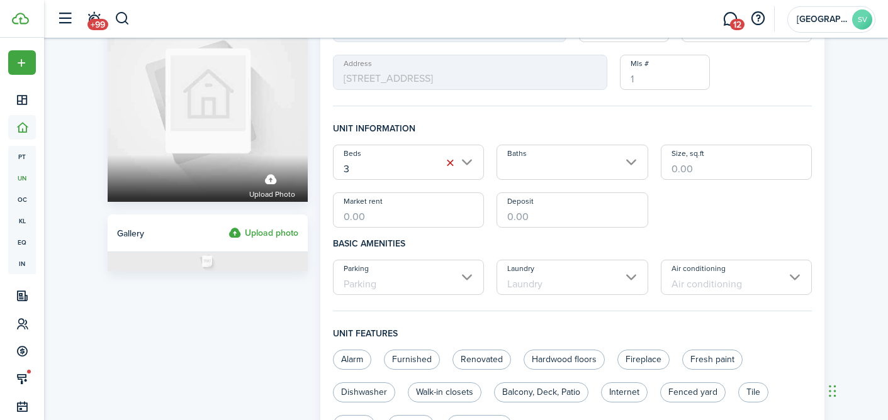
click at [529, 167] on input "Baths" at bounding box center [573, 162] width 152 height 35
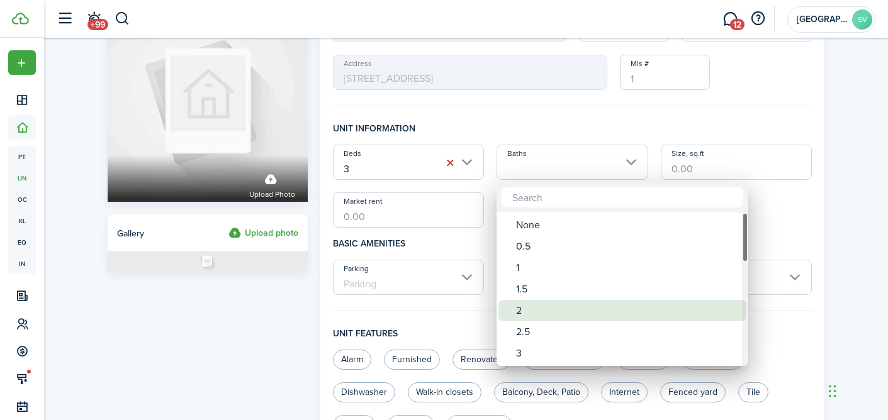
click at [528, 305] on div "2" at bounding box center [627, 310] width 223 height 21
type input "2"
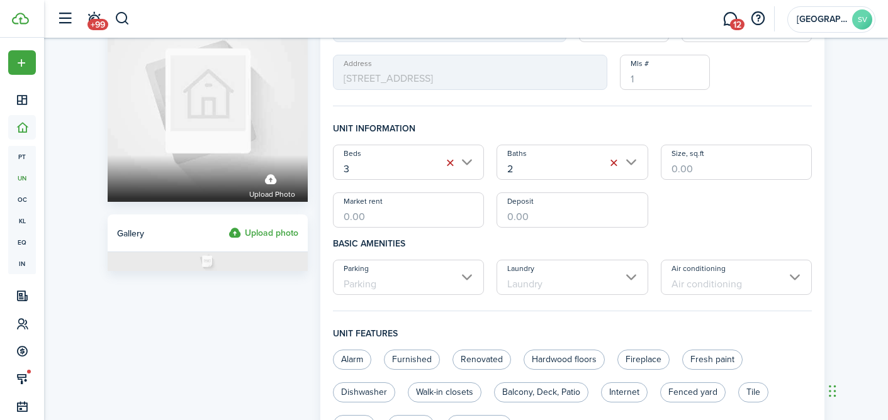
click at [688, 170] on input "Size, sq.ft" at bounding box center [737, 162] width 152 height 35
type input "1,264"
type input "$2,135.00"
type input "$2,100.00"
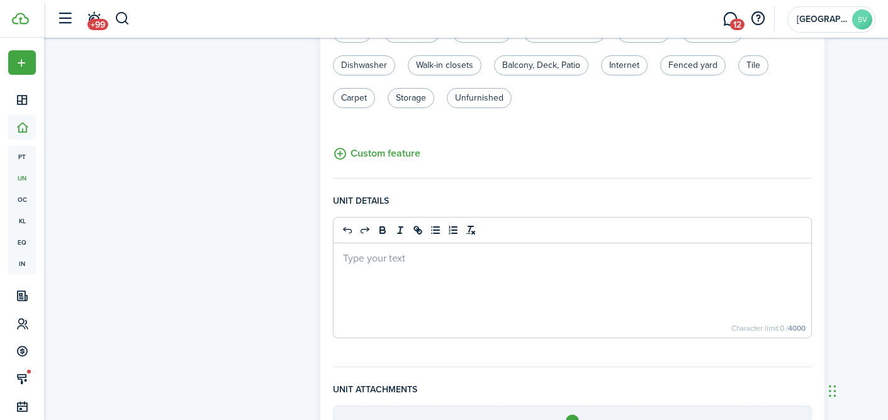
scroll to position [548, 0]
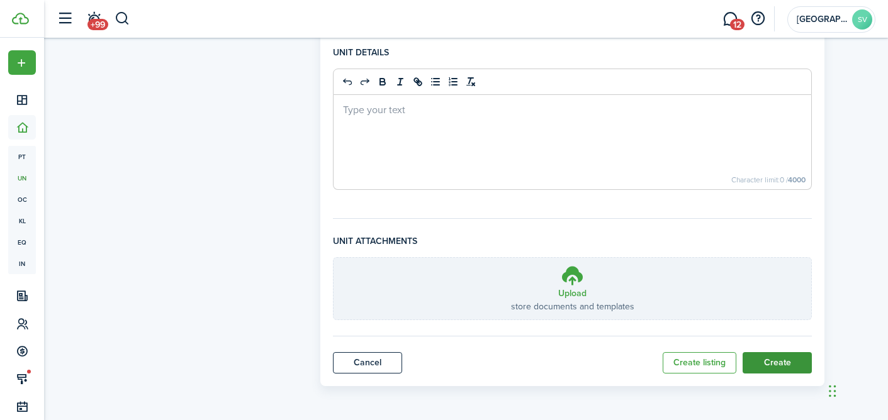
click at [773, 368] on button "Create" at bounding box center [777, 362] width 69 height 21
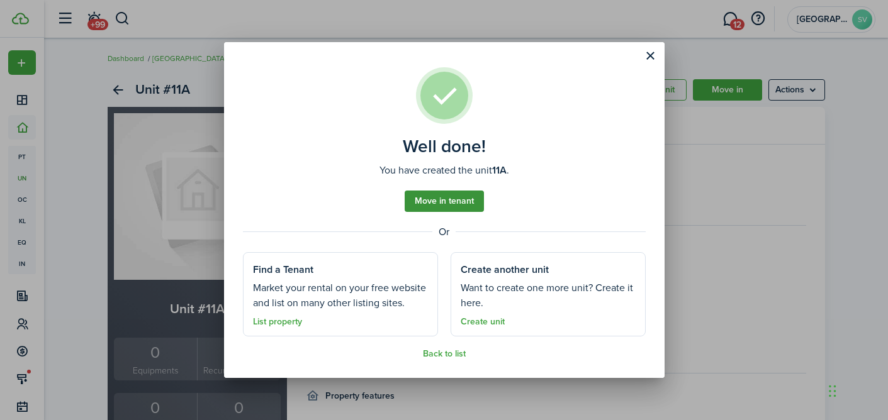
click at [434, 211] on link "Move in tenant" at bounding box center [444, 201] width 79 height 21
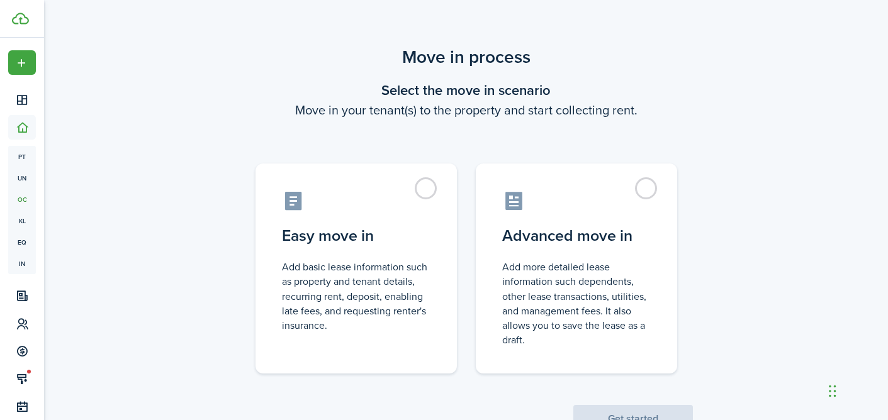
click at [434, 211] on label "Easy move in Add basic lease information such as property and tenant details, r…" at bounding box center [355, 269] width 201 height 210
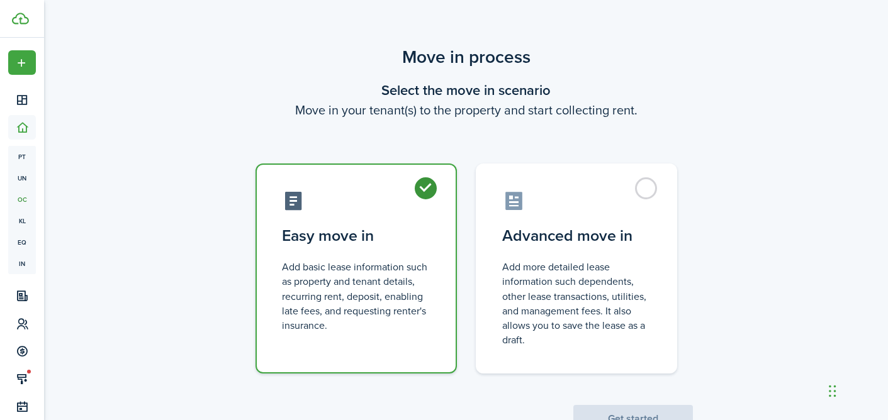
radio input "true"
click at [637, 410] on button "Get started" at bounding box center [633, 419] width 120 height 28
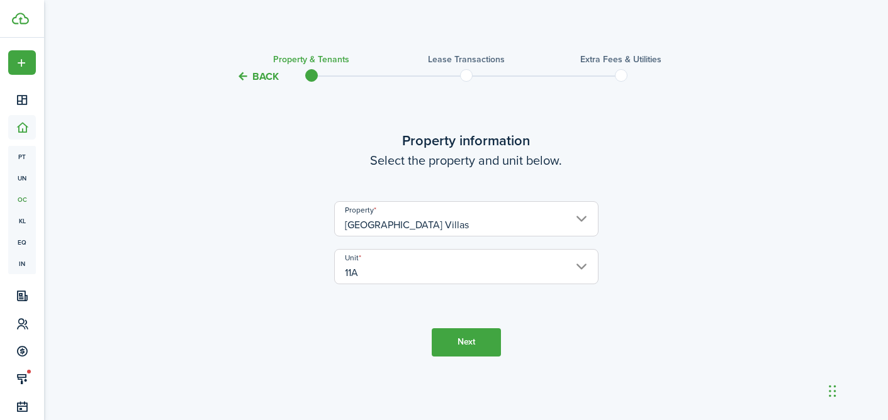
click at [459, 334] on button "Next" at bounding box center [466, 342] width 69 height 28
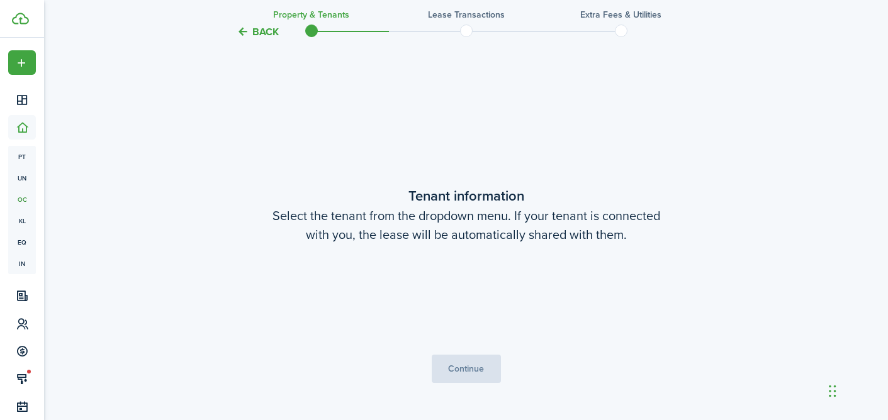
scroll to position [336, 0]
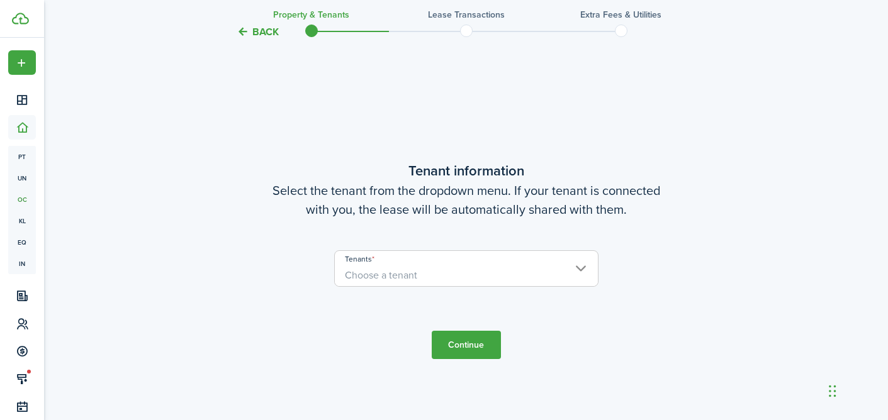
click at [397, 288] on user-client-select "Tenants Choose a tenant" at bounding box center [466, 274] width 264 height 49
click at [391, 278] on span "Choose a tenant" at bounding box center [381, 275] width 72 height 14
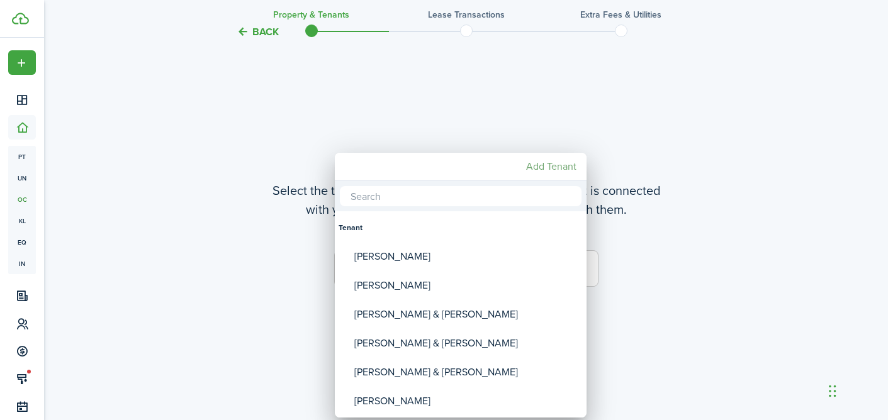
click at [541, 163] on mbsc-button "Add Tenant" at bounding box center [551, 166] width 60 height 23
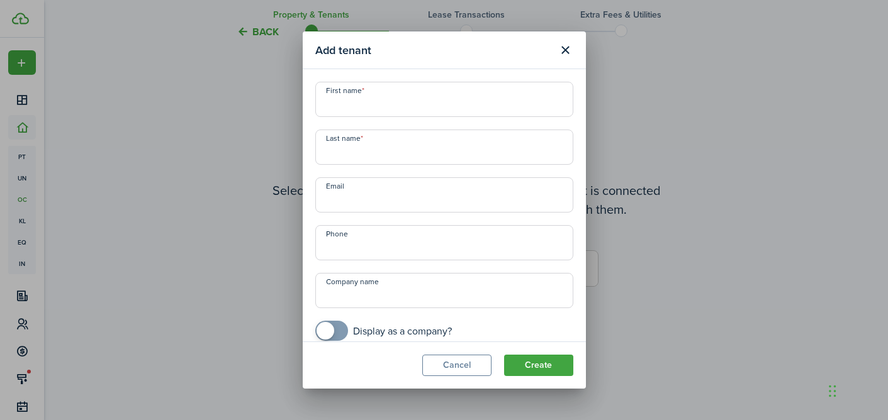
click at [366, 106] on input "First name" at bounding box center [444, 99] width 258 height 35
type input "[PERSON_NAME]"
paste input "[EMAIL_ADDRESS][DOMAIN_NAME]"
type input "[EMAIL_ADDRESS][DOMAIN_NAME]"
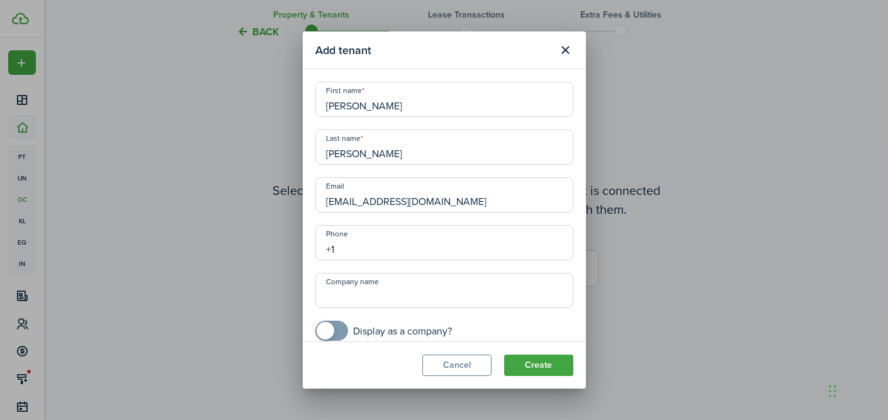
click at [335, 240] on input "+1" at bounding box center [444, 242] width 258 height 35
type input "+5"
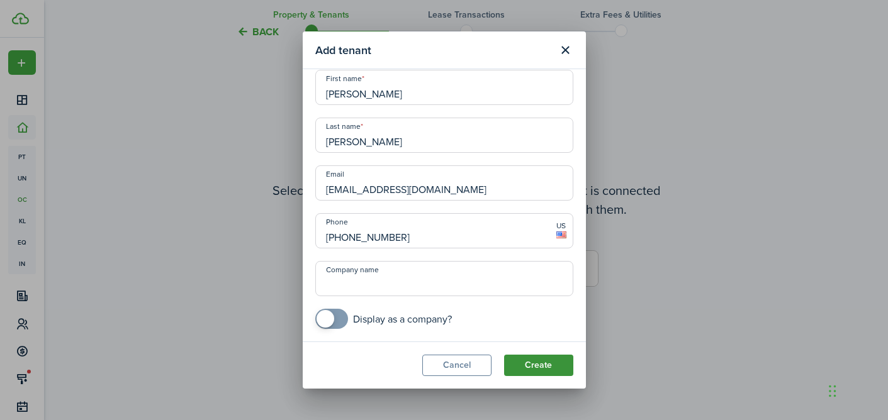
type input "[PHONE_NUMBER]"
click at [542, 362] on button "Create" at bounding box center [538, 365] width 69 height 21
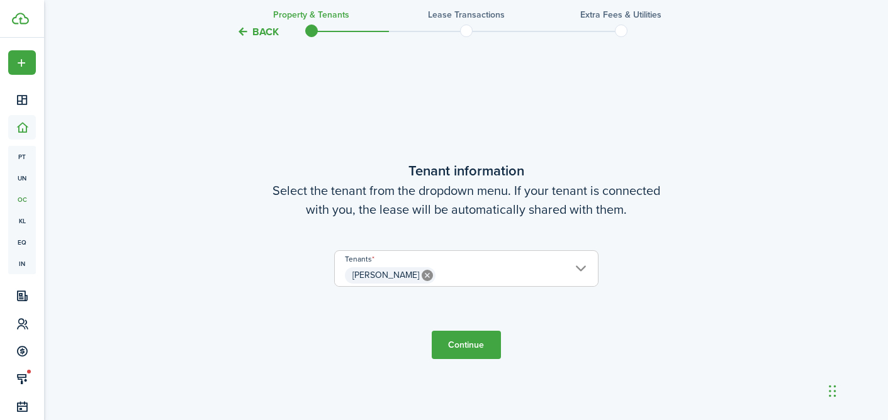
click at [459, 352] on button "Continue" at bounding box center [466, 345] width 69 height 28
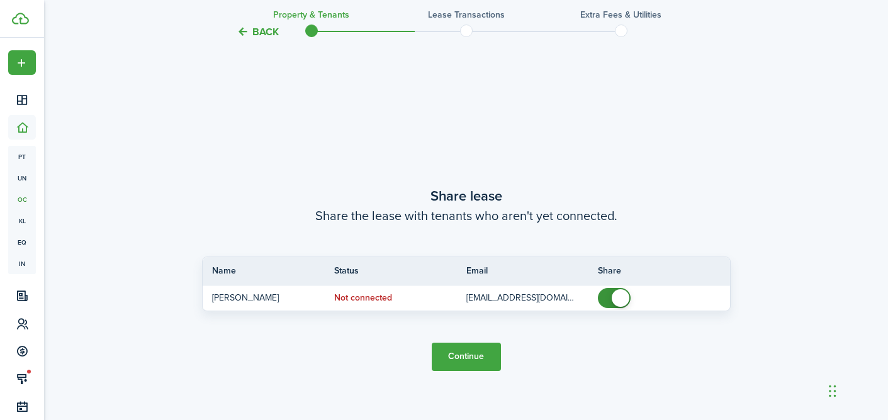
scroll to position [756, 0]
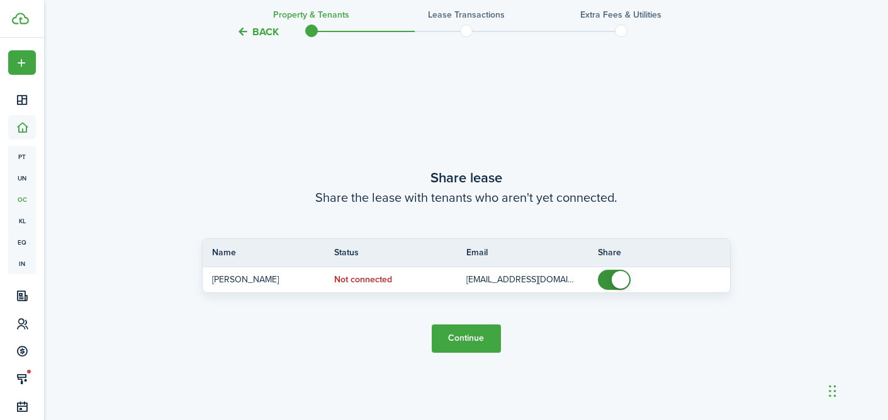
click at [471, 346] on button "Continue" at bounding box center [466, 339] width 69 height 28
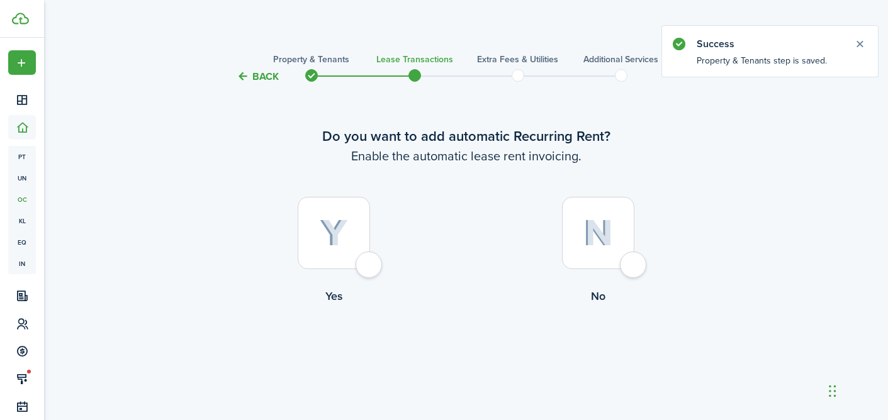
click at [319, 242] on div at bounding box center [334, 233] width 72 height 72
radio input "true"
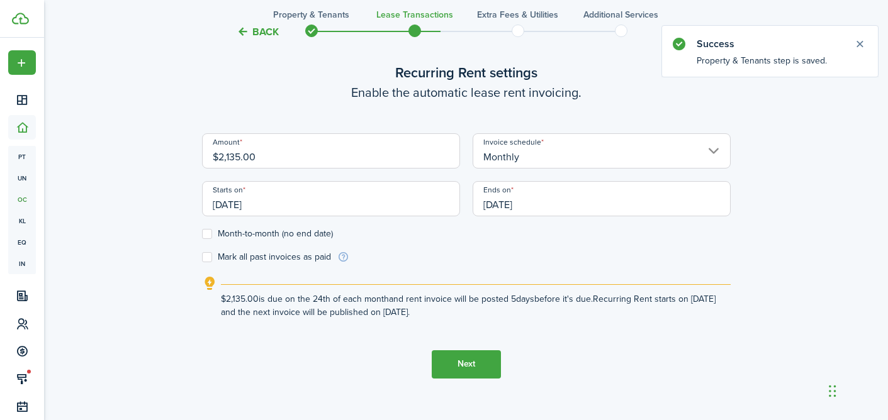
scroll to position [403, 0]
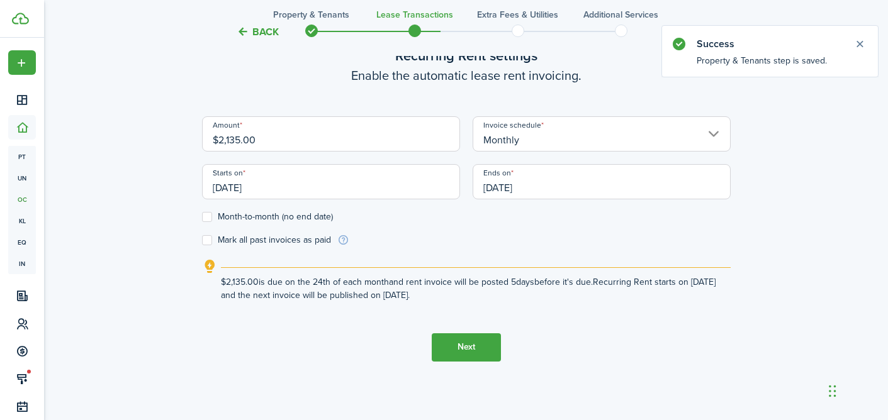
click at [241, 186] on input "[DATE]" at bounding box center [331, 181] width 258 height 35
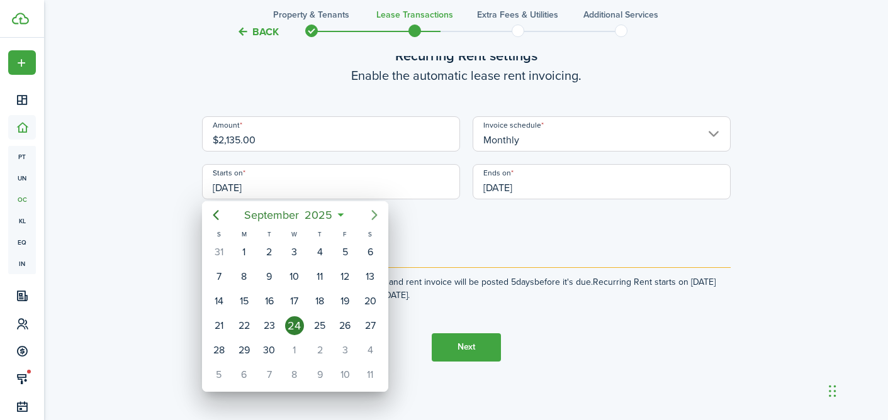
click at [374, 215] on icon "Next page" at bounding box center [374, 215] width 15 height 15
click at [215, 211] on icon "Previous page" at bounding box center [215, 215] width 15 height 15
click at [249, 252] on div "1" at bounding box center [244, 252] width 19 height 19
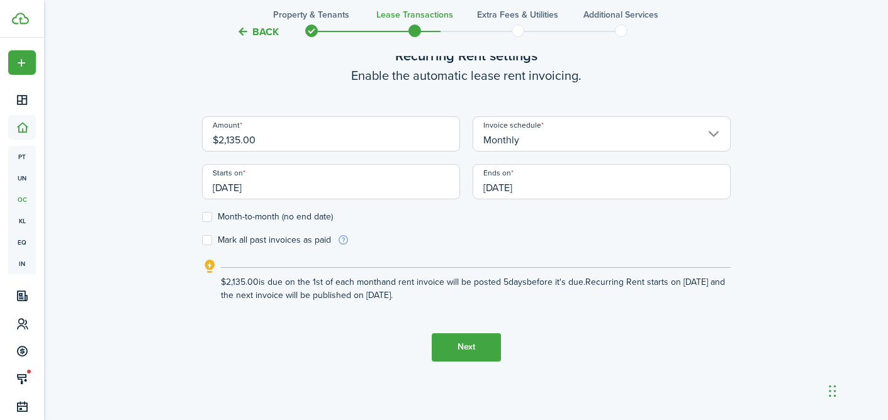
click at [229, 188] on input "[DATE]" at bounding box center [331, 181] width 258 height 35
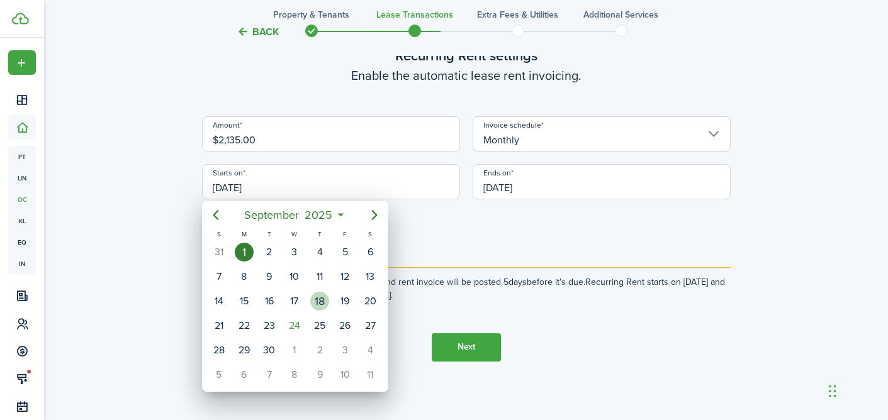
click at [317, 303] on div "18" at bounding box center [319, 301] width 19 height 19
type input "[DATE]"
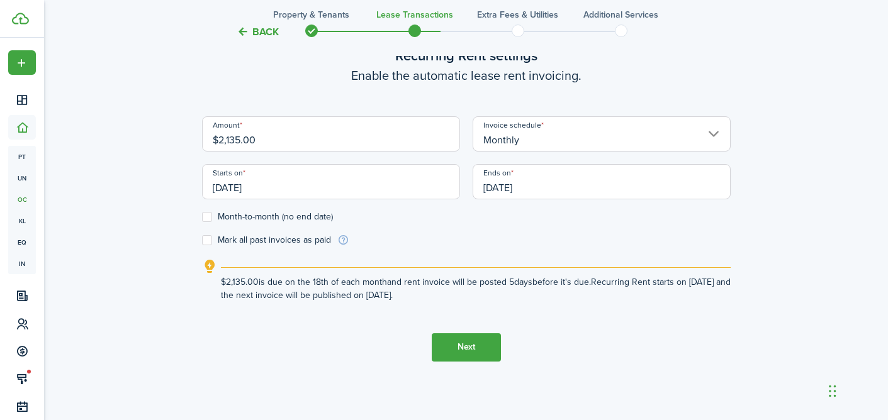
click at [497, 184] on input "[DATE]" at bounding box center [602, 181] width 258 height 35
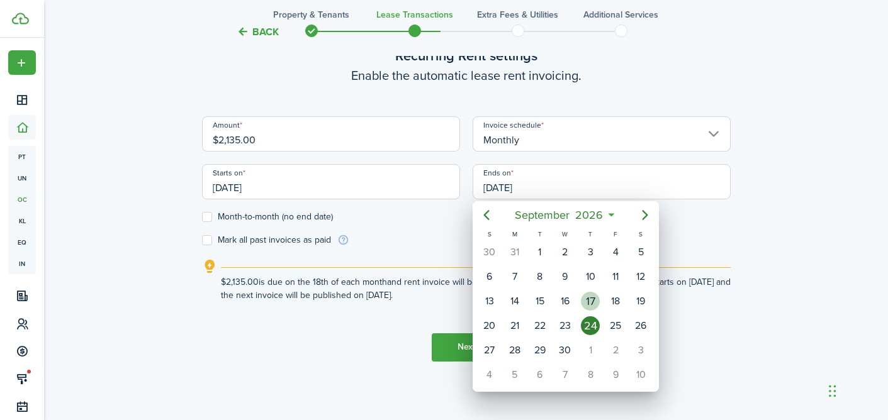
click at [588, 300] on div "17" at bounding box center [590, 301] width 19 height 19
type input "[DATE]"
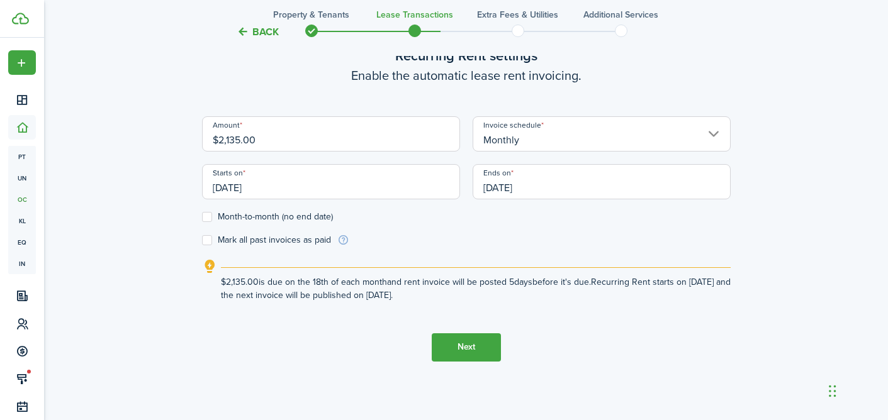
click at [451, 339] on button "Next" at bounding box center [466, 348] width 69 height 28
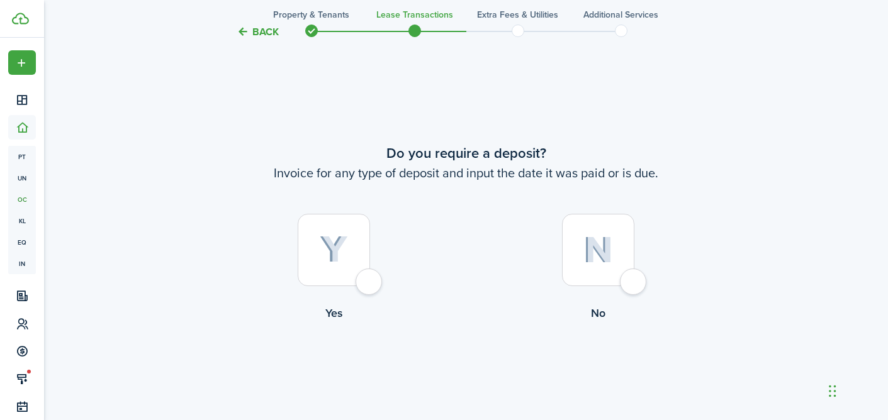
scroll to position [766, 0]
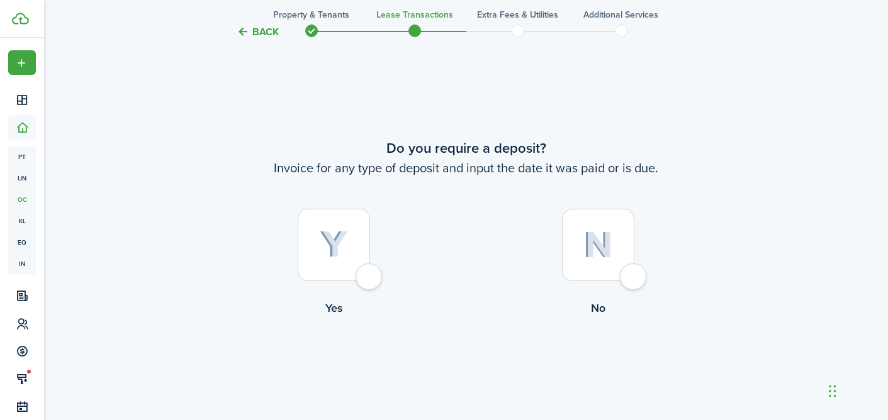
click at [337, 245] on img at bounding box center [334, 245] width 28 height 28
radio input "true"
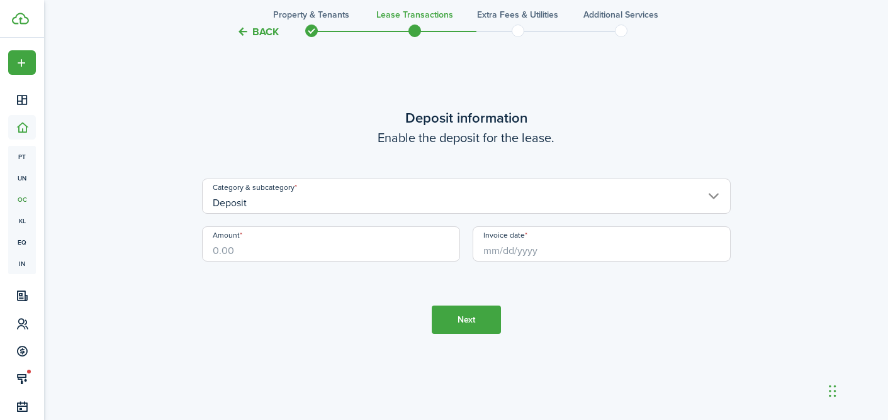
scroll to position [1233, 0]
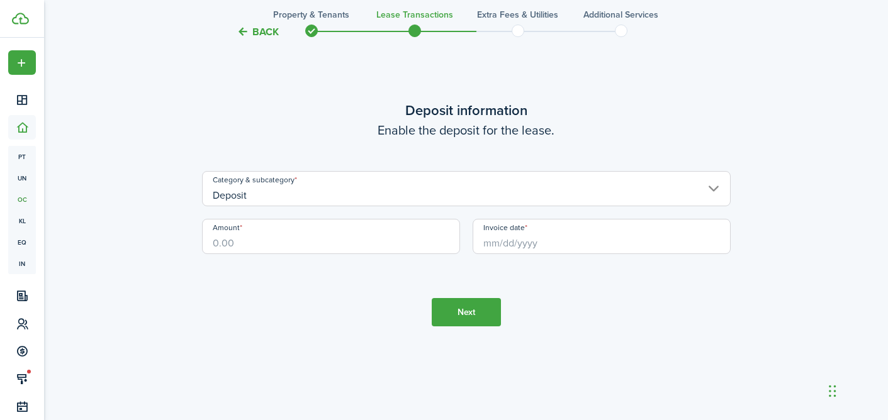
click at [289, 234] on input "Amount" at bounding box center [331, 236] width 258 height 35
type input "$2,100.00"
click at [490, 241] on input "Invoice date" at bounding box center [602, 236] width 258 height 35
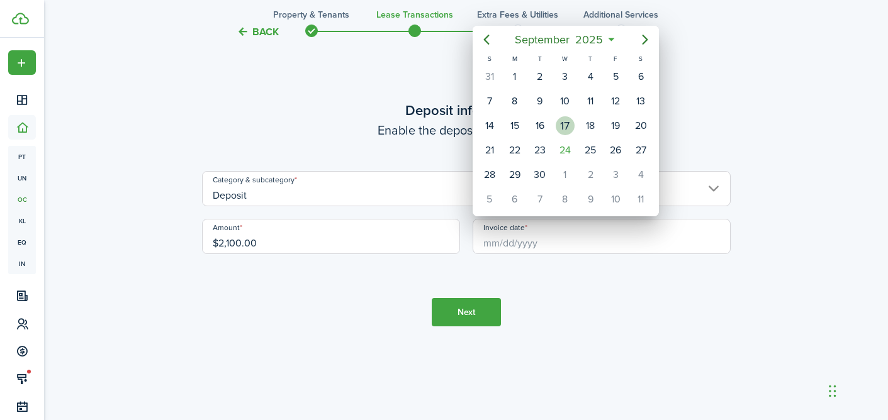
click at [567, 124] on div "17" at bounding box center [565, 125] width 19 height 19
type input "[DATE]"
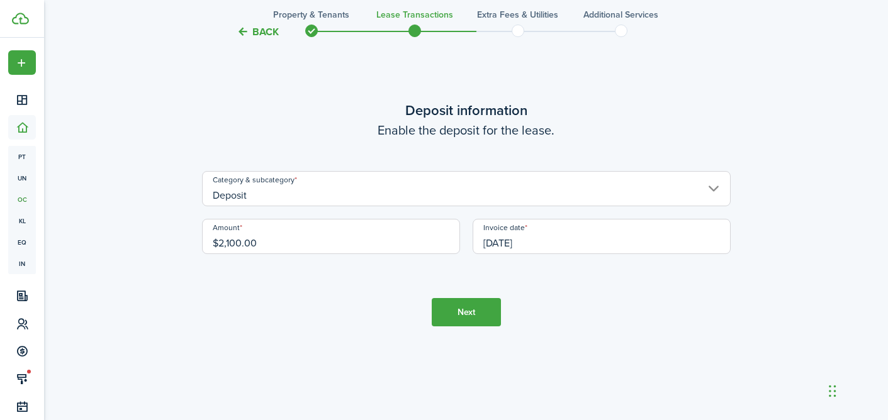
click at [458, 317] on button "Next" at bounding box center [466, 312] width 69 height 28
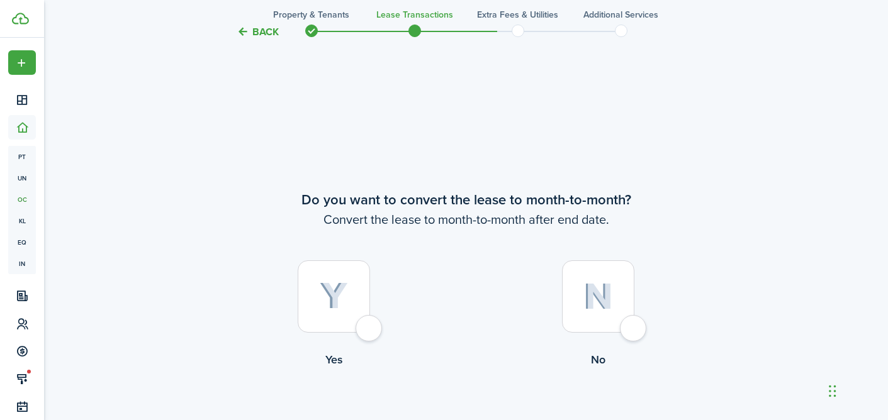
scroll to position [1607, 0]
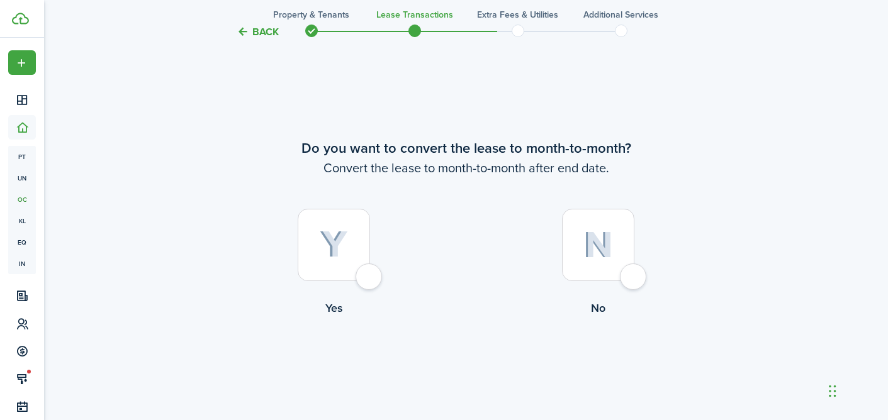
click at [340, 248] on img at bounding box center [334, 245] width 28 height 28
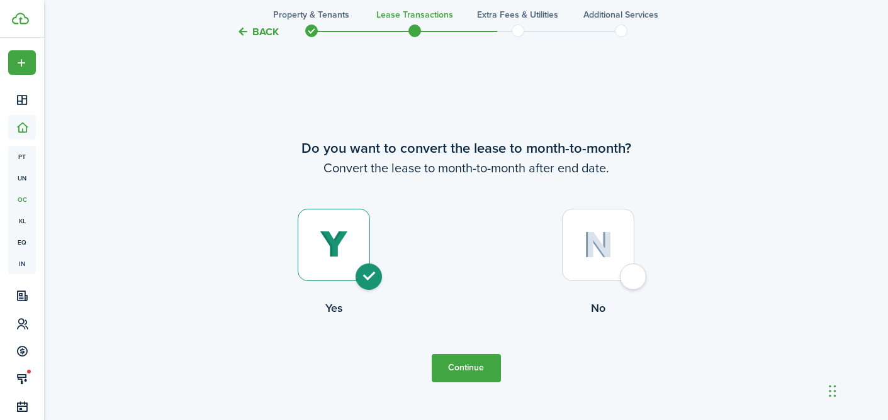
click at [598, 244] on img at bounding box center [598, 245] width 30 height 27
radio input "false"
radio input "true"
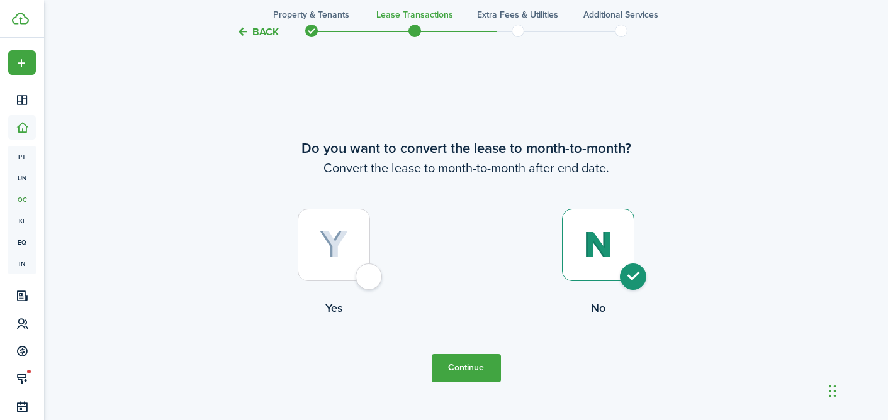
click at [446, 374] on button "Continue" at bounding box center [466, 368] width 69 height 28
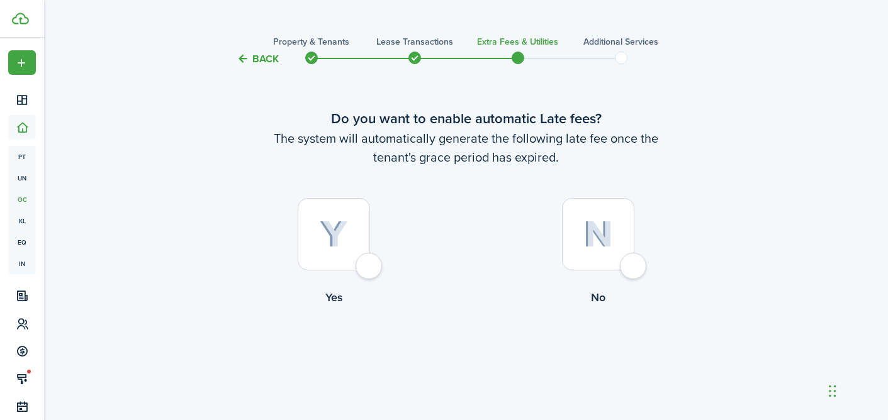
scroll to position [29, 0]
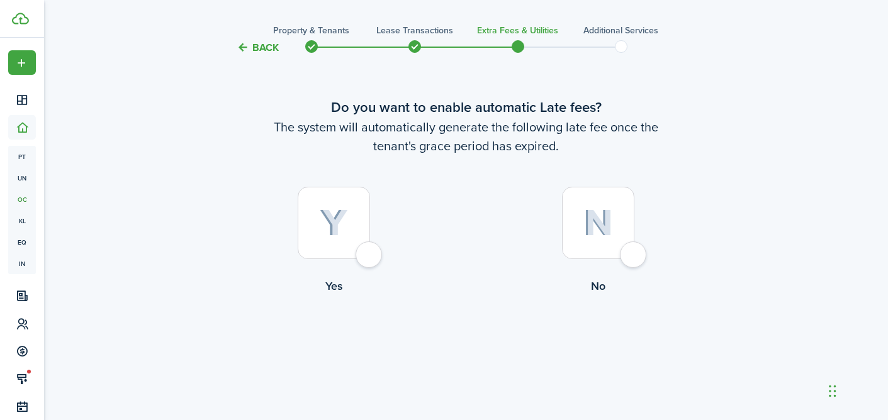
click at [595, 241] on div at bounding box center [598, 223] width 72 height 72
radio input "true"
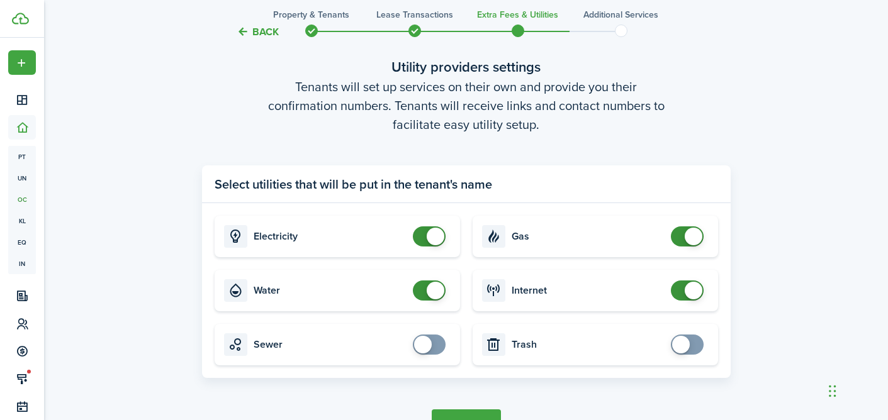
scroll to position [386, 0]
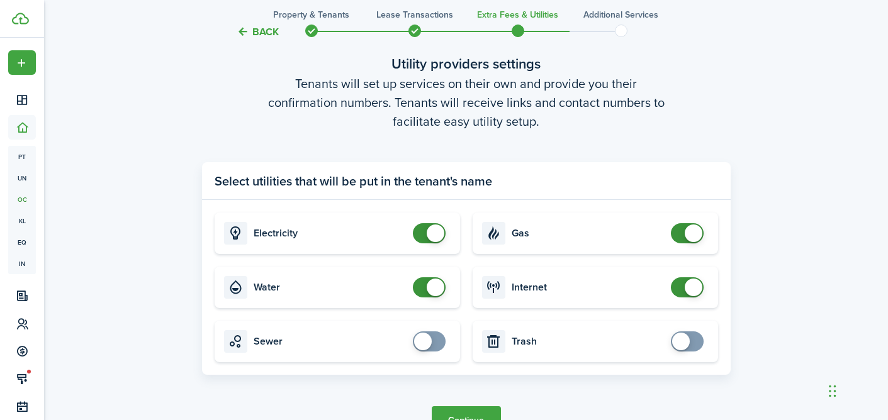
checkbox input "false"
click at [688, 238] on span at bounding box center [694, 234] width 18 height 18
checkbox input "false"
click at [430, 294] on span at bounding box center [436, 288] width 18 height 18
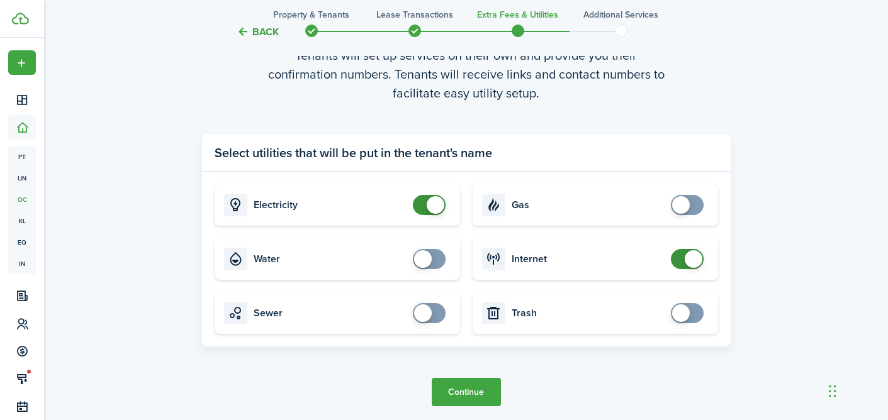
scroll to position [426, 0]
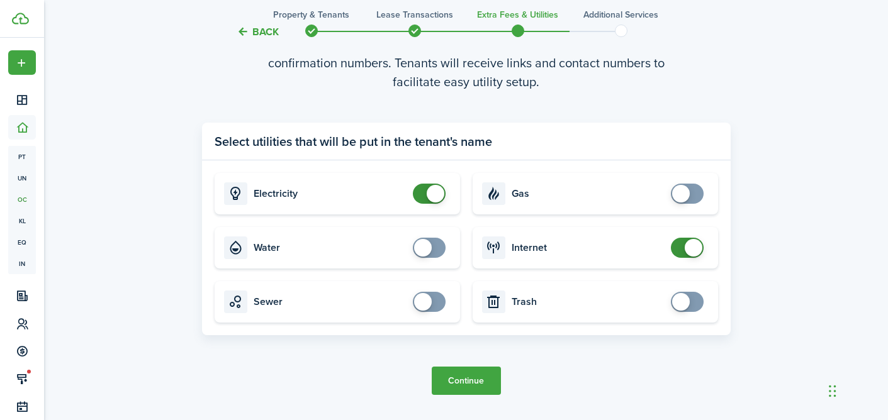
click at [464, 386] on button "Continue" at bounding box center [466, 381] width 69 height 28
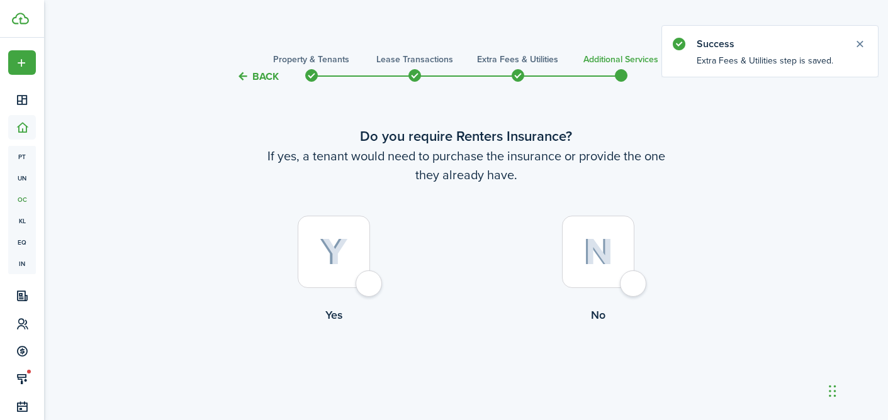
scroll to position [29, 0]
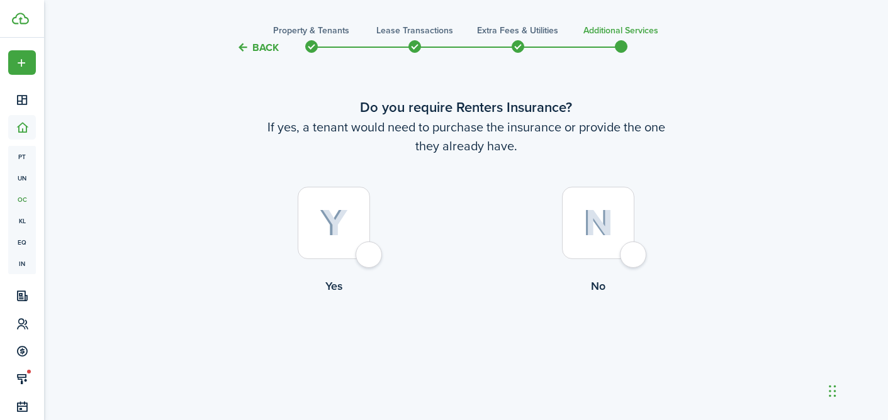
click at [573, 231] on div at bounding box center [598, 223] width 72 height 72
radio input "true"
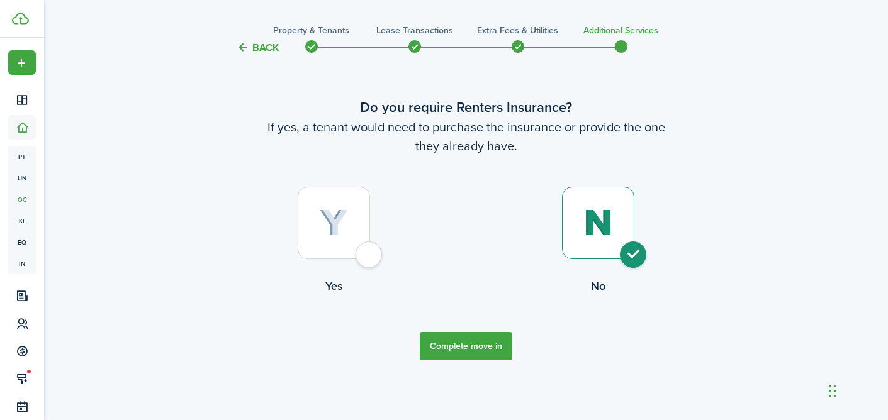
click at [459, 341] on button "Complete move in" at bounding box center [466, 346] width 93 height 28
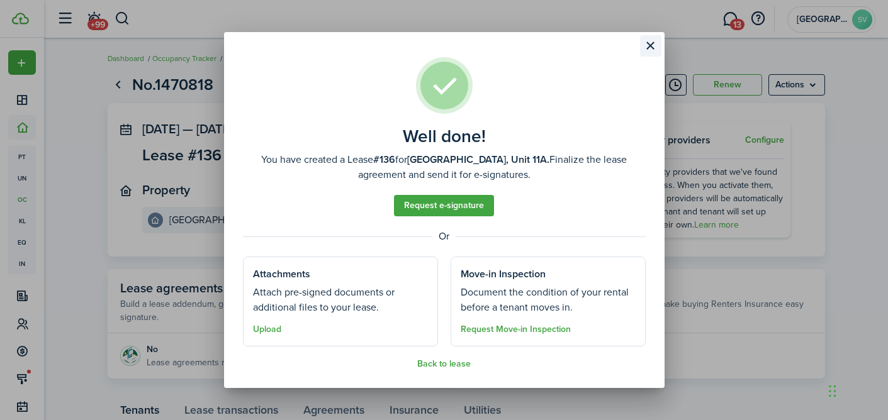
click at [648, 47] on button "Close modal" at bounding box center [650, 45] width 21 height 21
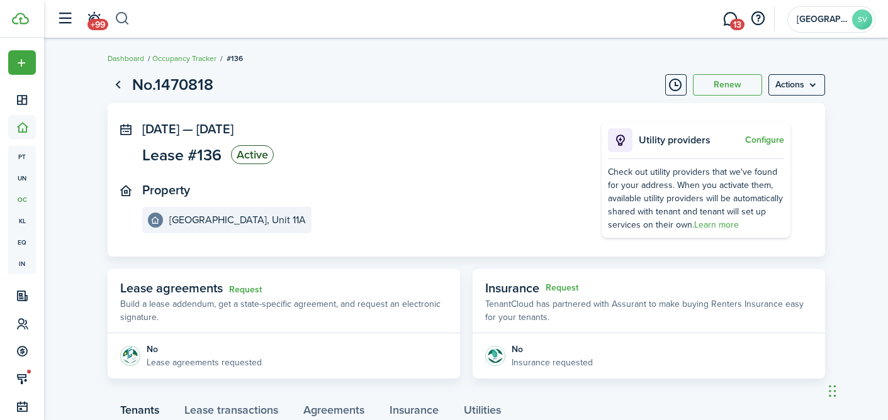
click at [126, 23] on button "button" at bounding box center [123, 18] width 16 height 21
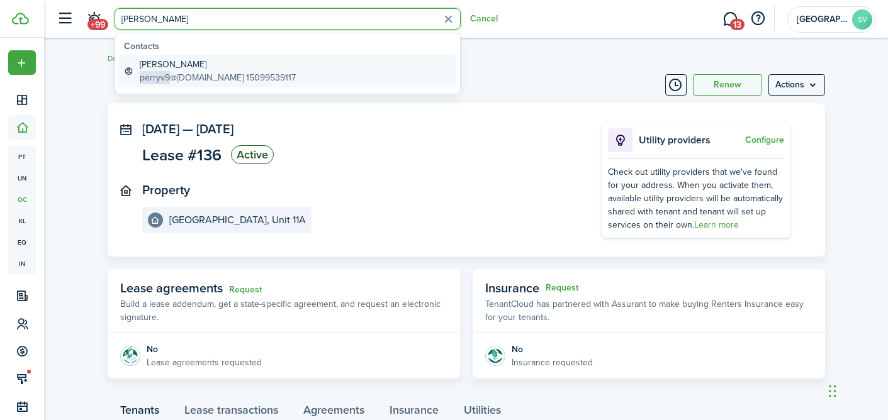
type input "[PERSON_NAME]"
click at [185, 81] on global-search-item-description "perryv9 @[DOMAIN_NAME] 15099539117" at bounding box center [218, 77] width 156 height 13
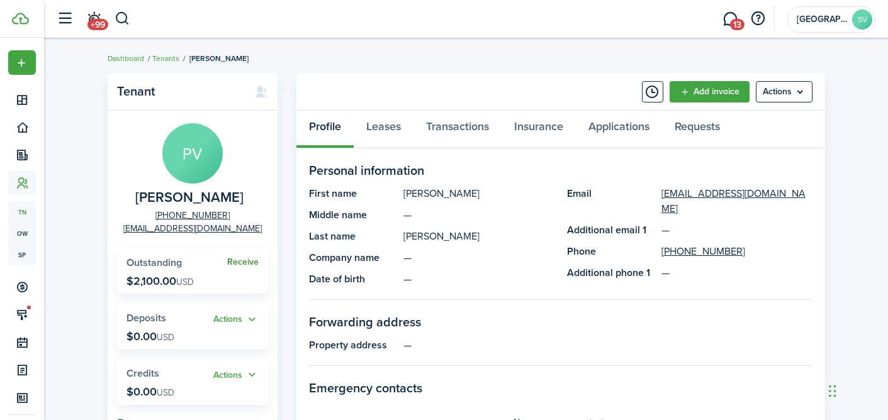
click at [244, 262] on link "Receive" at bounding box center [242, 262] width 31 height 10
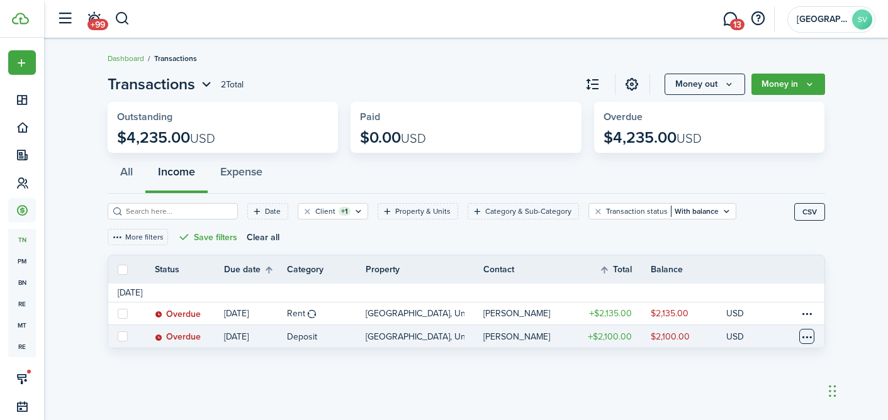
click at [803, 335] on table-menu-btn-icon at bounding box center [806, 336] width 15 height 15
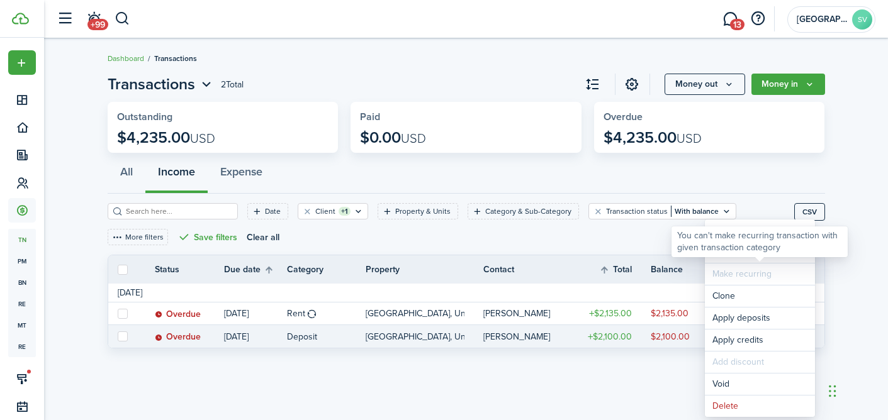
click at [723, 266] on span "Make recurring" at bounding box center [760, 274] width 110 height 21
click at [724, 261] on link "Mark as paid" at bounding box center [760, 252] width 110 height 21
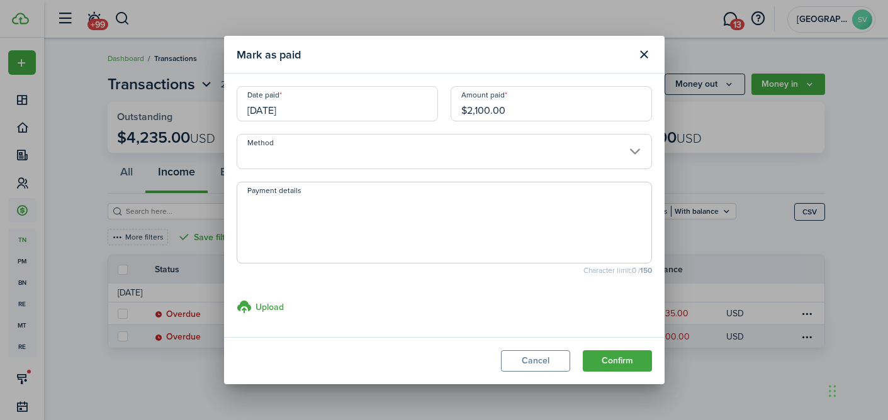
click at [320, 152] on input "Method" at bounding box center [444, 151] width 415 height 35
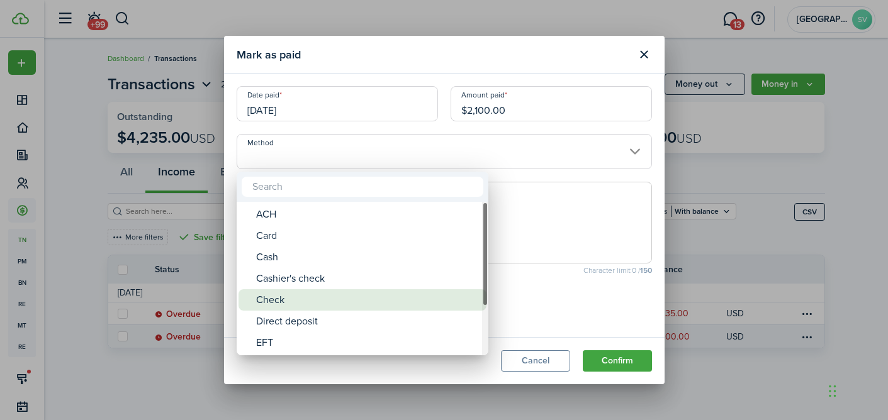
click at [284, 297] on div "Check" at bounding box center [367, 299] width 223 height 21
type input "Check"
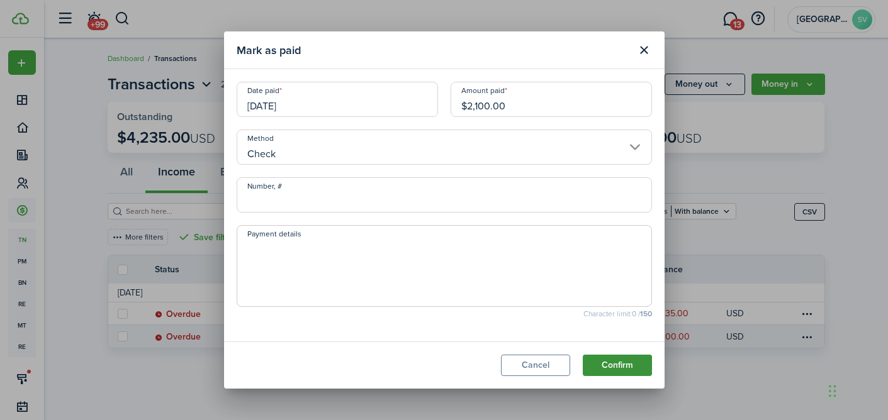
click at [620, 366] on button "Confirm" at bounding box center [617, 365] width 69 height 21
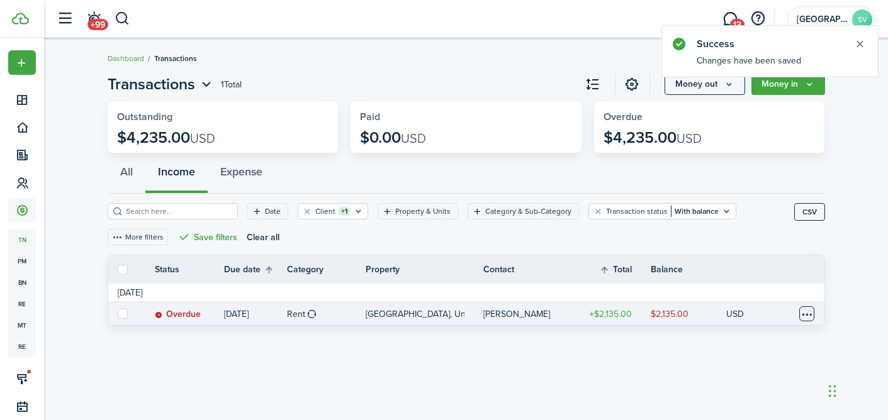
click at [806, 313] on table-menu-btn-icon at bounding box center [806, 313] width 15 height 15
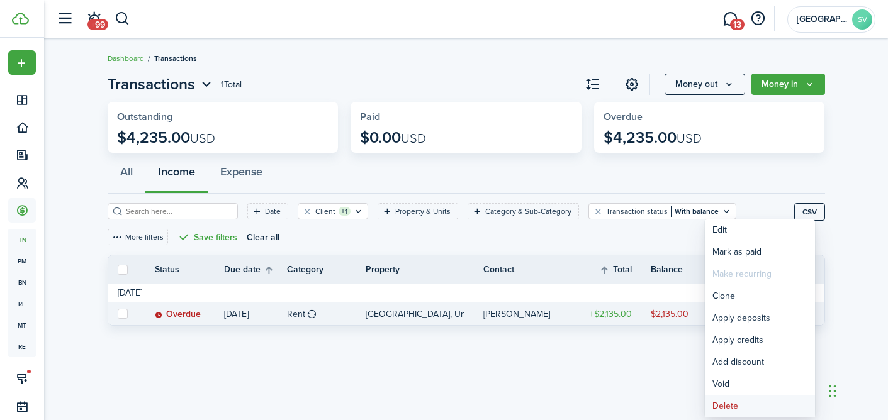
click at [731, 404] on button "Delete" at bounding box center [760, 406] width 110 height 21
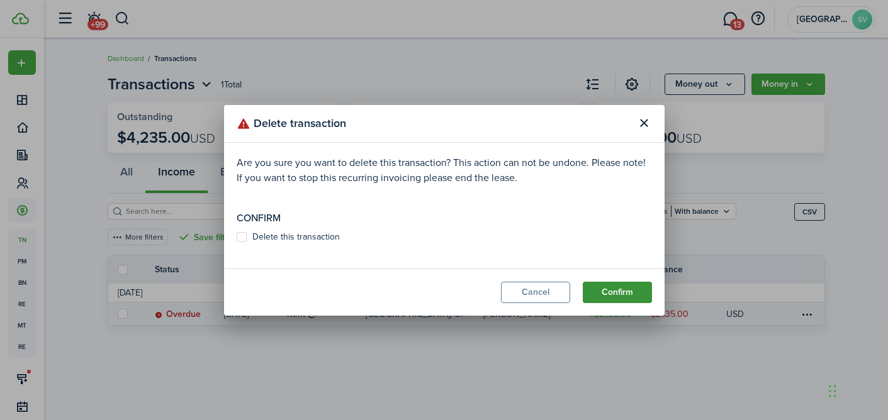
click at [619, 288] on button "Confirm" at bounding box center [617, 292] width 69 height 21
click at [244, 235] on label "Delete this transaction" at bounding box center [288, 237] width 103 height 10
click at [237, 243] on input "Delete this transaction" at bounding box center [236, 243] width 1 height 1
checkbox input "true"
click at [612, 294] on button "Confirm" at bounding box center [617, 292] width 69 height 21
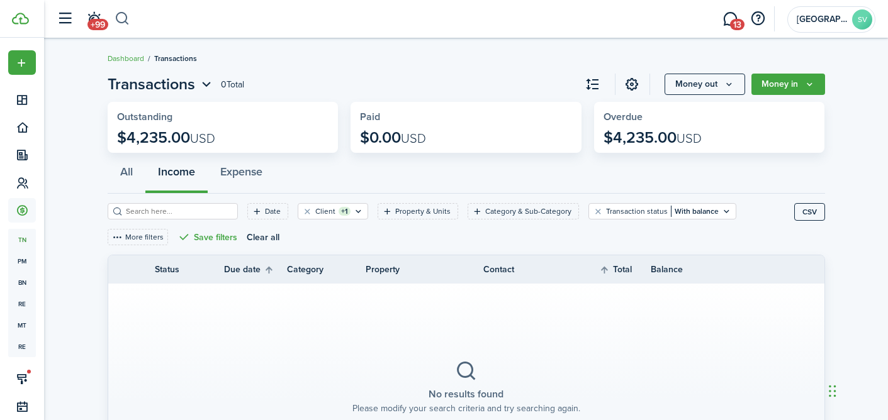
click at [125, 17] on button "button" at bounding box center [123, 18] width 16 height 21
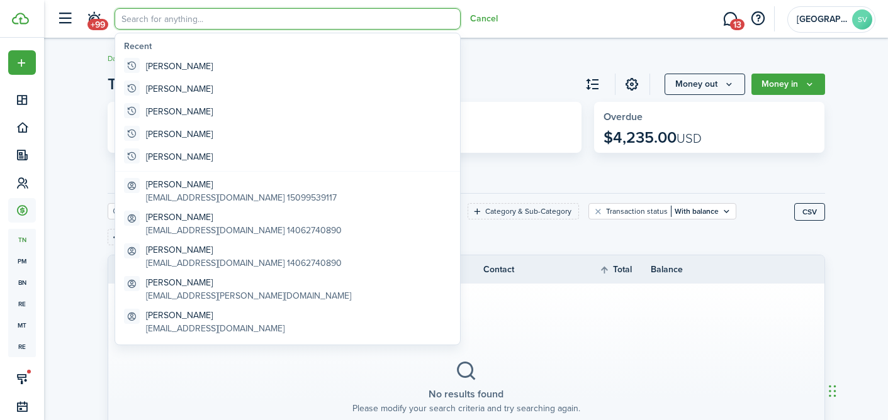
click at [527, 73] on page-view-header "Transactions 0 Total Money out Money in" at bounding box center [466, 84] width 717 height 23
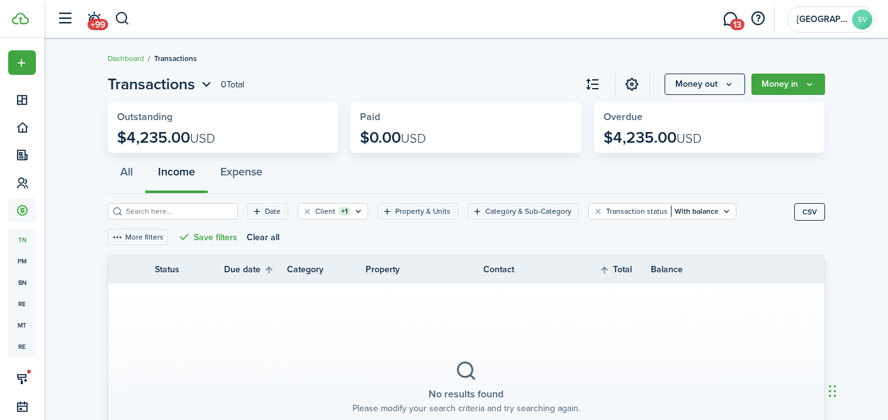
scroll to position [111, 0]
